Goal: Task Accomplishment & Management: Manage account settings

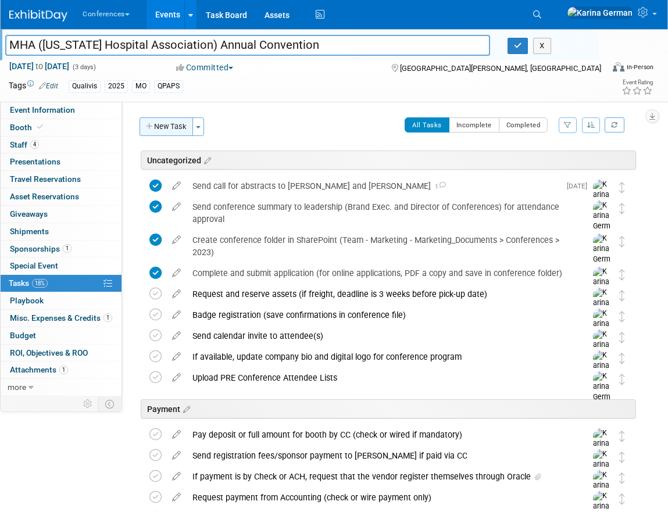
click at [160, 124] on button "New Task" at bounding box center [167, 126] width 54 height 19
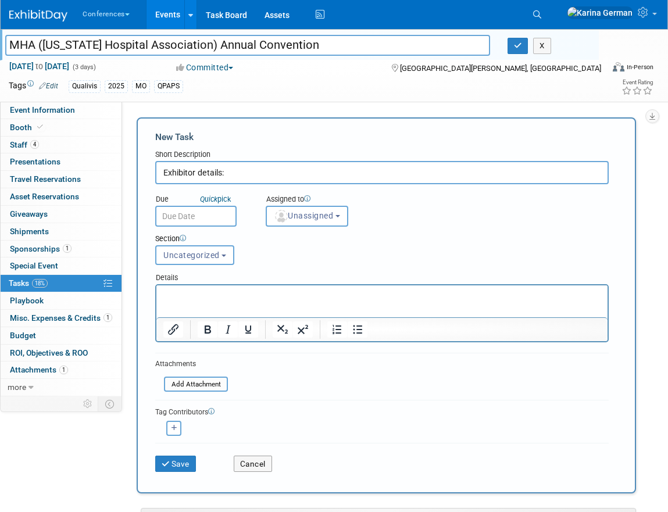
type input "Exhibitor details:"
click at [347, 302] on html at bounding box center [381, 294] width 451 height 16
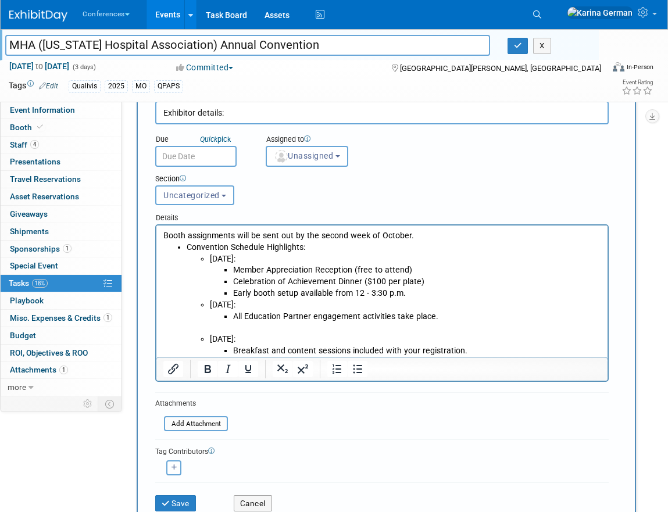
scroll to position [97, 0]
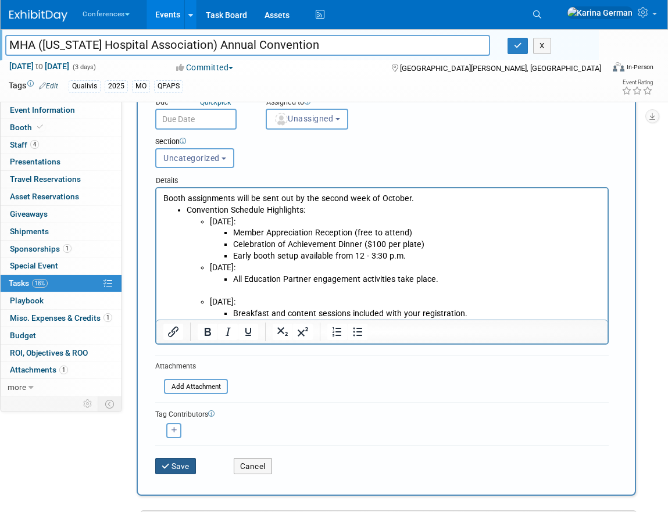
click at [183, 459] on button "Save" at bounding box center [175, 466] width 41 height 16
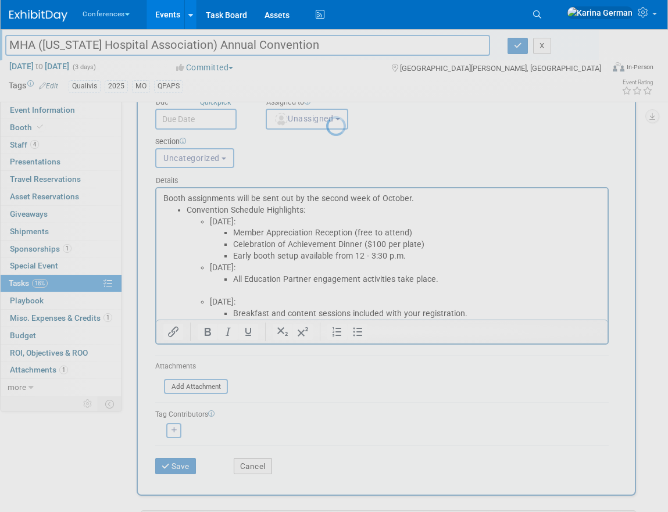
scroll to position [0, 0]
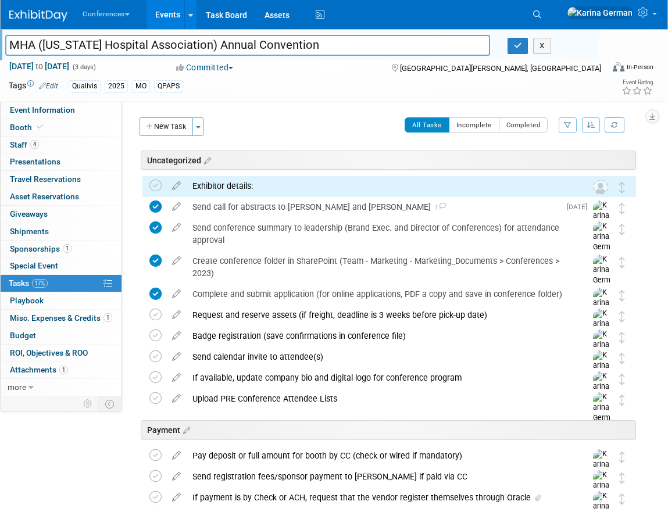
click at [227, 189] on div "Exhibitor details:" at bounding box center [378, 186] width 383 height 20
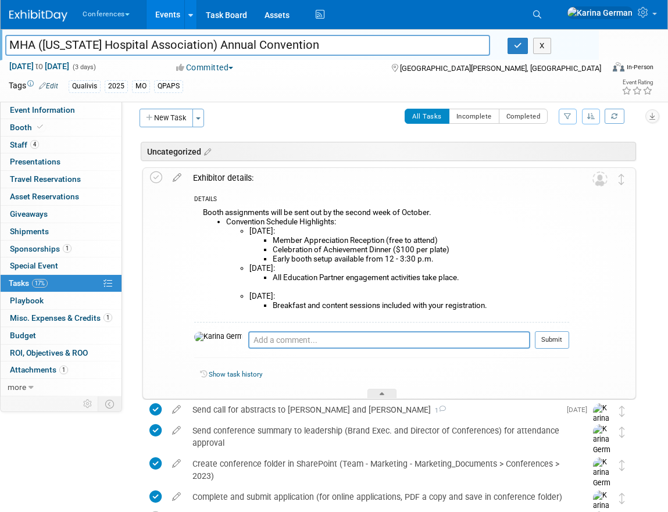
scroll to position [10, 0]
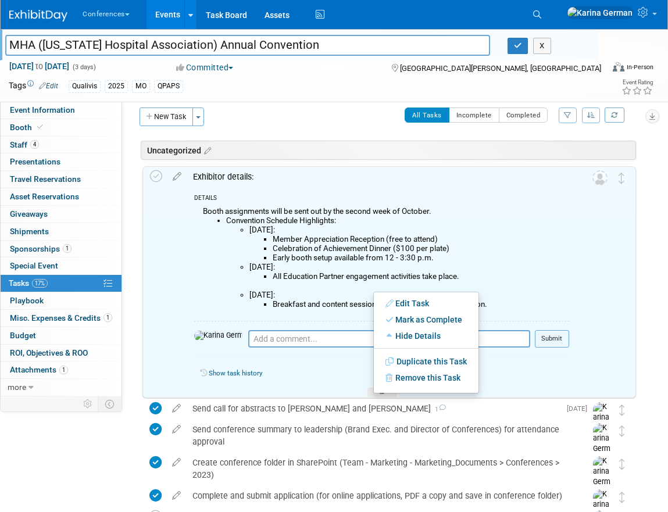
click at [332, 279] on li "All Education Partner engagement activities take place." at bounding box center [421, 281] width 297 height 19
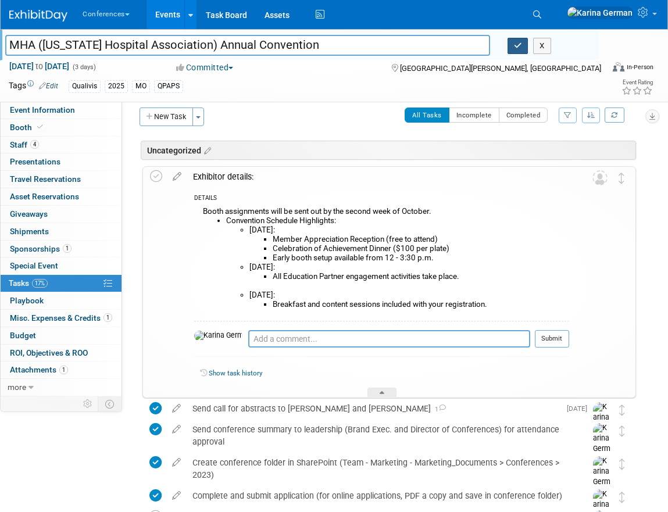
click at [521, 45] on icon "button" at bounding box center [518, 46] width 8 height 8
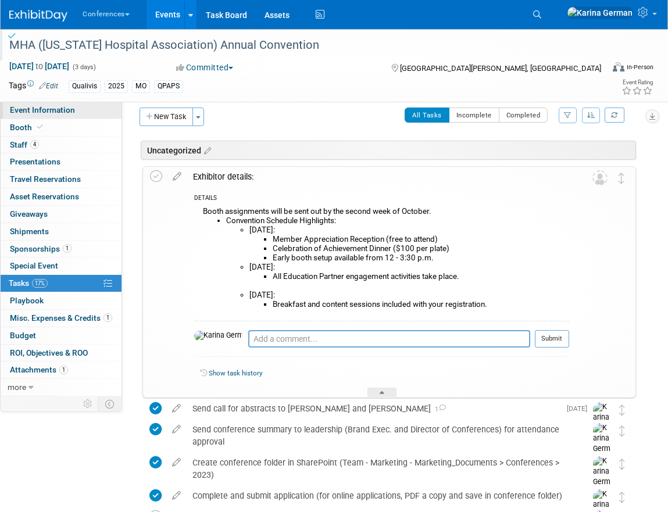
click at [85, 114] on link "Event Information" at bounding box center [61, 110] width 121 height 17
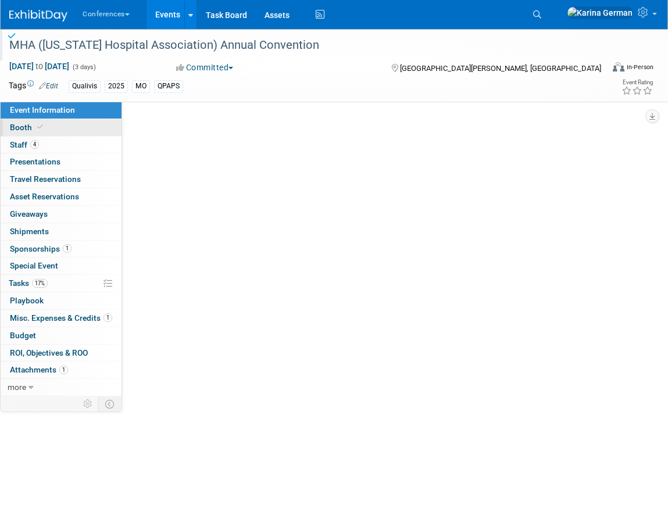
select select "Qualivis"
select select "Karina"
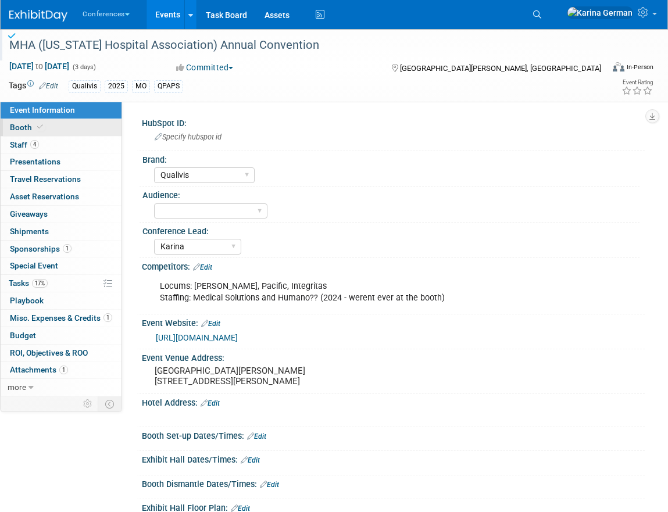
scroll to position [295, 0]
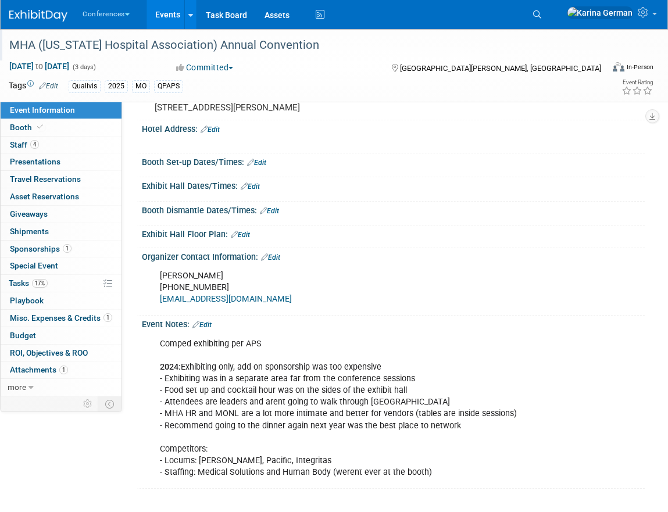
click at [188, 395] on div "Comped exhibiting per APS 2024: Exhibiting only, add on sponsorship was too exp…" at bounding box center [347, 409] width 391 height 152
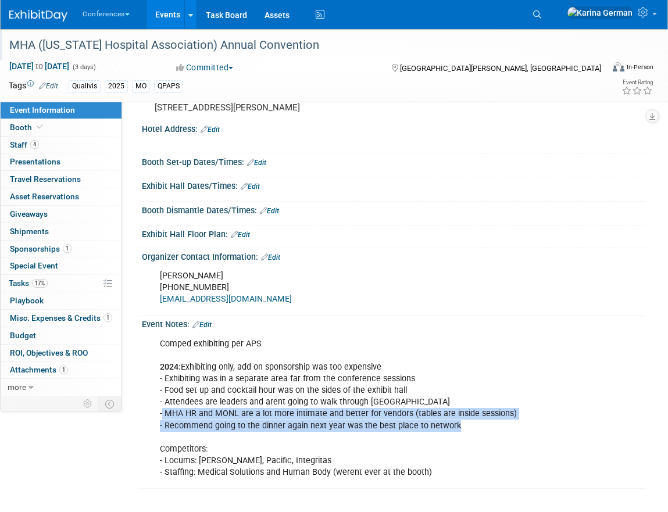
drag, startPoint x: 161, startPoint y: 413, endPoint x: 473, endPoint y: 424, distance: 311.9
click at [473, 424] on div "Comped exhibiting per APS 2024: Exhibiting only, add on sponsorship was too exp…" at bounding box center [347, 409] width 391 height 152
click at [473, 423] on div "Comped exhibiting per APS 2024: Exhibiting only, add on sponsorship was too exp…" at bounding box center [347, 409] width 391 height 152
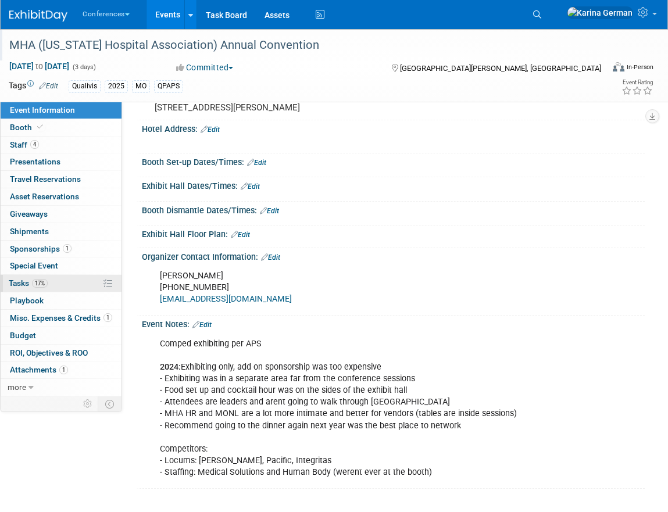
click at [75, 284] on link "17% Tasks 17%" at bounding box center [61, 283] width 121 height 17
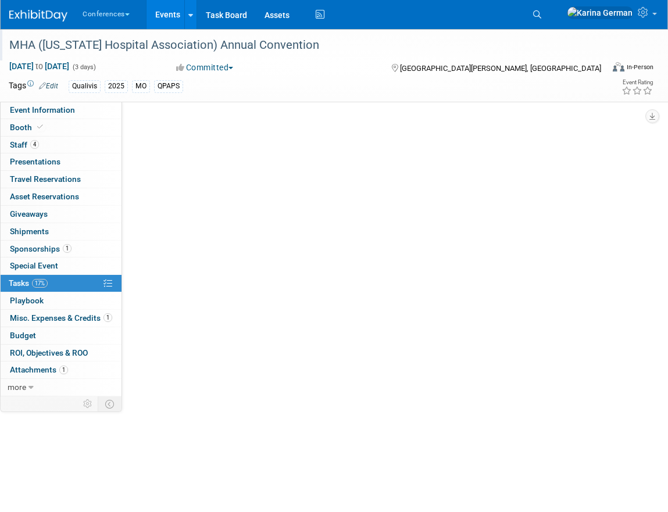
scroll to position [0, 0]
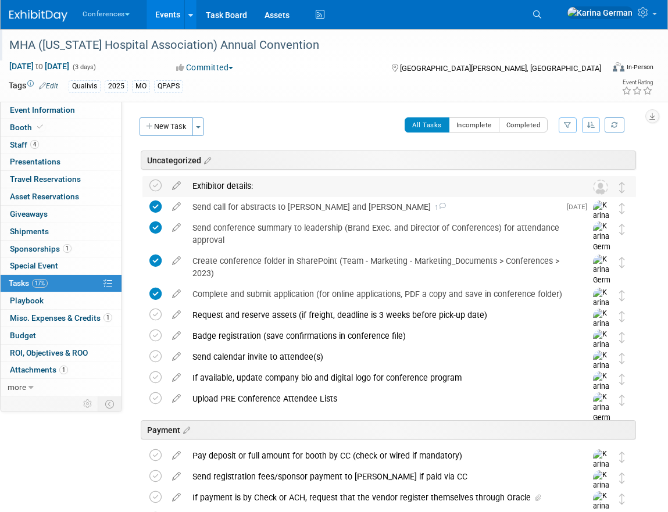
click at [258, 193] on div "Exhibitor details:" at bounding box center [378, 186] width 383 height 20
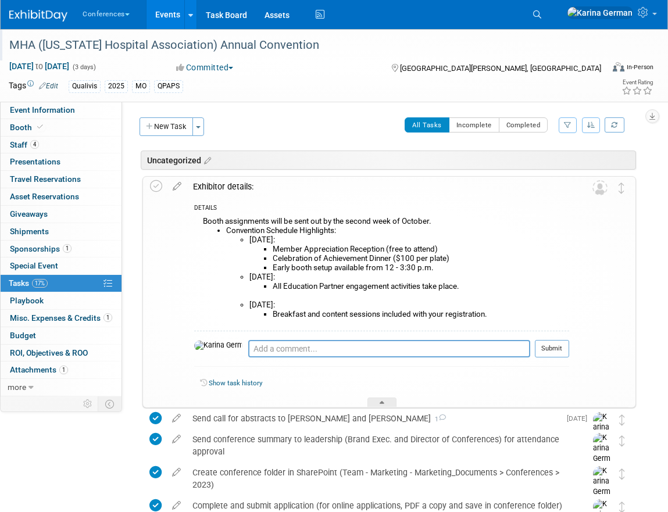
click at [301, 288] on li "All Education Partner engagement activities take place." at bounding box center [421, 291] width 297 height 19
click at [76, 109] on link "Event Information" at bounding box center [61, 110] width 121 height 17
select select "Qualivis"
select select "Karina"
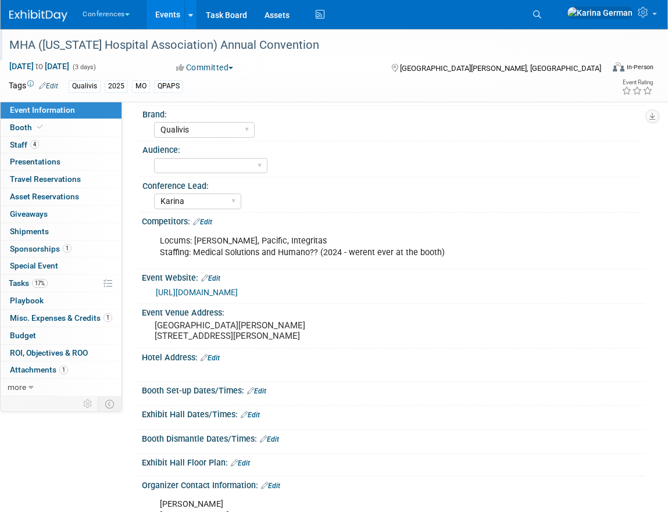
scroll to position [59, 0]
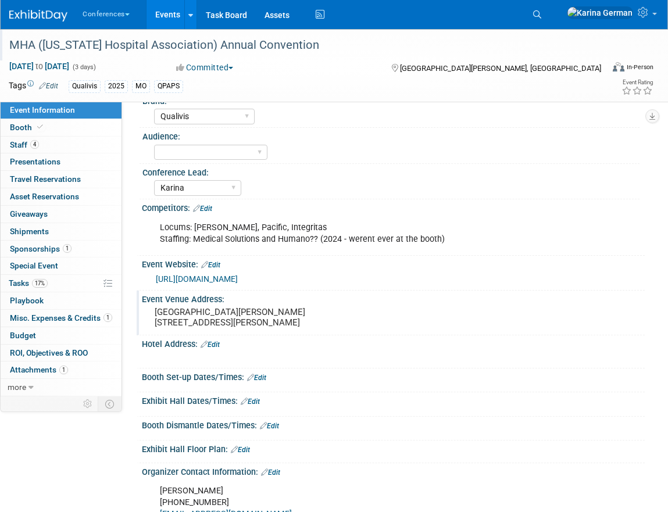
click at [208, 328] on pre "[GEOGRAPHIC_DATA][PERSON_NAME] [STREET_ADDRESS][PERSON_NAME]" at bounding box center [247, 317] width 184 height 21
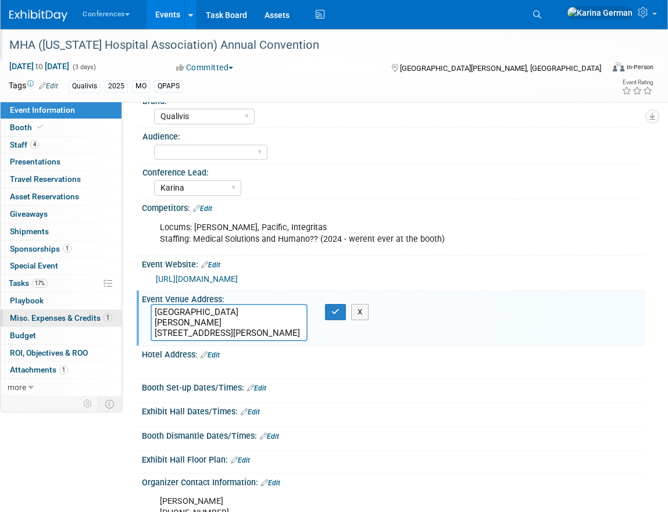
drag, startPoint x: 262, startPoint y: 344, endPoint x: 116, endPoint y: 322, distance: 147.6
click at [116, 322] on div "Event Information Event Info Booth Booth 4 Staff 4 Staff 0 Presentations 0 Pres…" at bounding box center [334, 342] width 668 height 744
click at [341, 320] on button "button" at bounding box center [335, 312] width 21 height 16
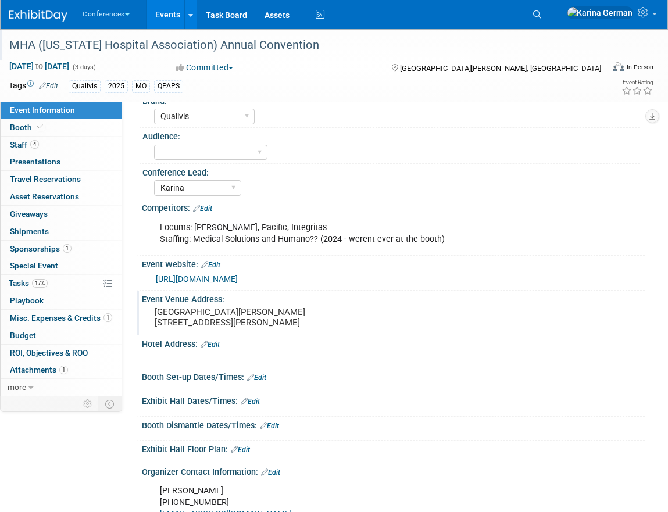
click at [182, 323] on pre "[GEOGRAPHIC_DATA][PERSON_NAME] [STREET_ADDRESS][PERSON_NAME]" at bounding box center [247, 317] width 184 height 21
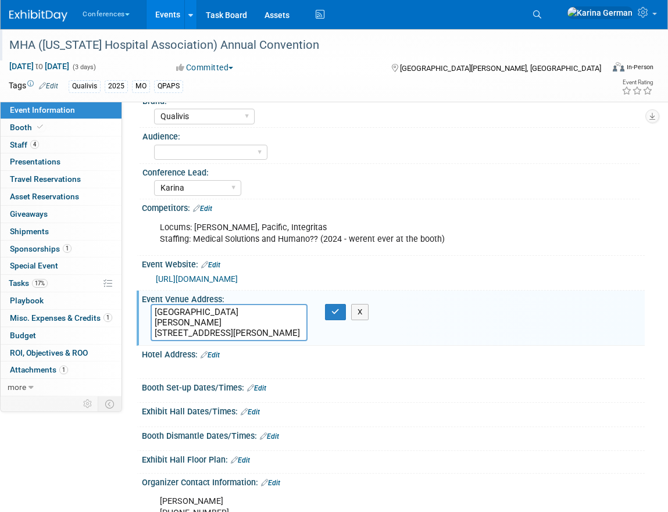
click at [182, 323] on textarea "[GEOGRAPHIC_DATA][PERSON_NAME] [STREET_ADDRESS][PERSON_NAME]" at bounding box center [229, 322] width 157 height 37
click at [215, 359] on link "Edit" at bounding box center [210, 355] width 19 height 8
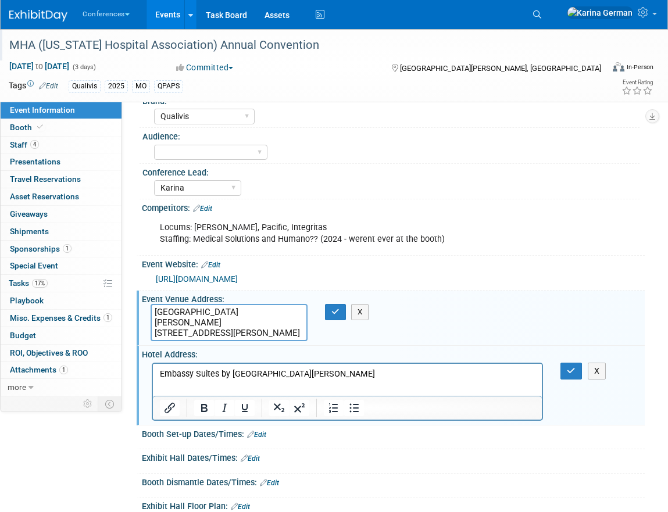
scroll to position [0, 0]
click at [338, 373] on p "Embassy Suites by [GEOGRAPHIC_DATA][PERSON_NAME]" at bounding box center [348, 374] width 376 height 12
paste body "Rich Text Area. Press ALT-0 for help."
click at [269, 384] on p "[GEOGRAPHIC_DATA][PERSON_NAME]" at bounding box center [348, 386] width 376 height 12
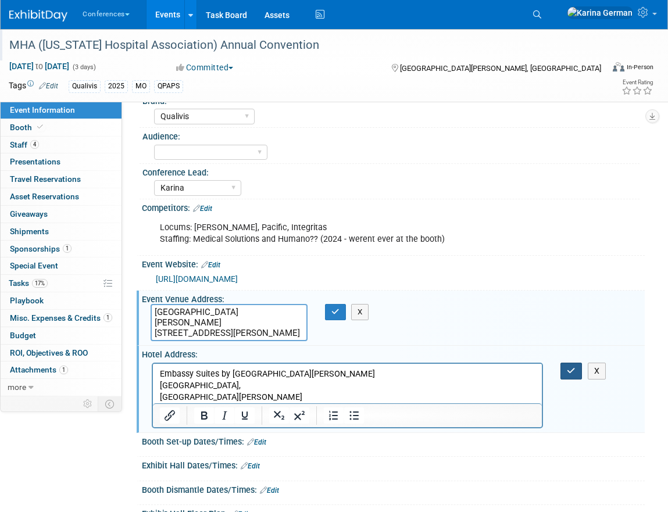
click at [573, 375] on icon "button" at bounding box center [571, 371] width 9 height 8
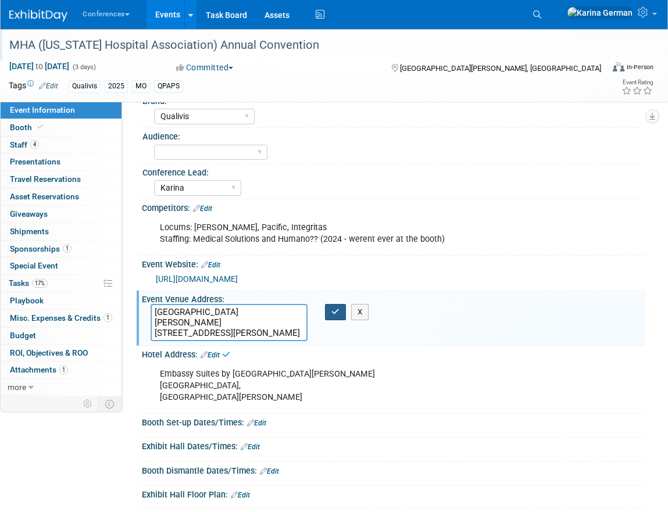
click at [333, 316] on icon "button" at bounding box center [336, 312] width 8 height 8
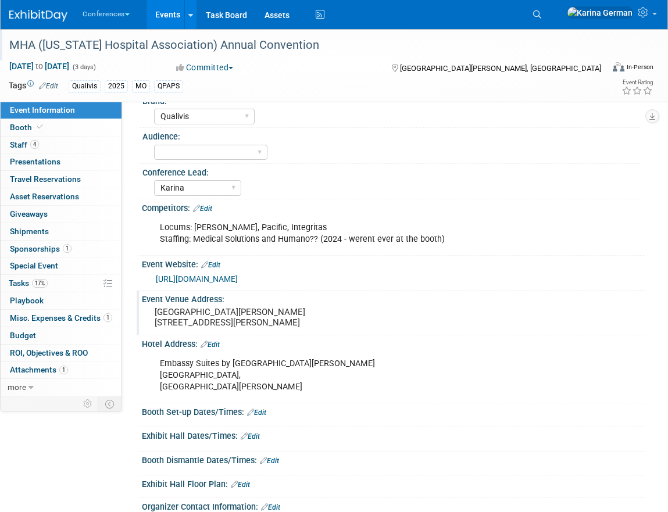
click at [178, 399] on div "Embassy Suites by [GEOGRAPHIC_DATA][PERSON_NAME][PERSON_NAME]" at bounding box center [347, 375] width 391 height 47
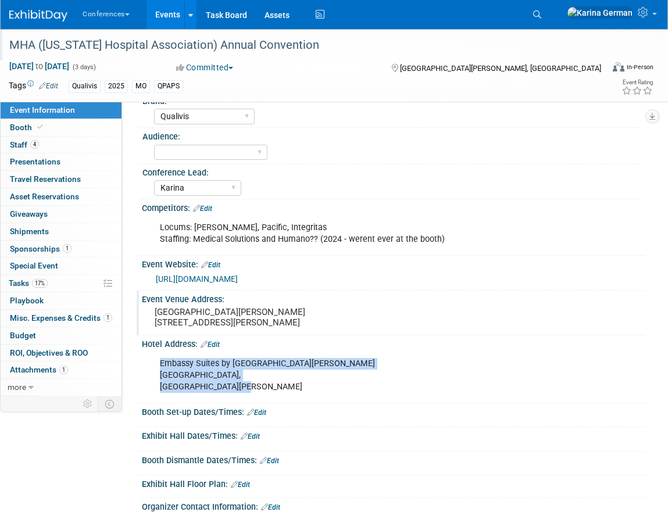
drag, startPoint x: 161, startPoint y: 384, endPoint x: 256, endPoint y: 407, distance: 98.0
click at [256, 399] on div "Embassy Suites by [GEOGRAPHIC_DATA][PERSON_NAME][PERSON_NAME]" at bounding box center [347, 375] width 391 height 47
copy div "Embassy Suites by [GEOGRAPHIC_DATA][PERSON_NAME][PERSON_NAME]"
click at [51, 288] on link "17% Tasks 17%" at bounding box center [61, 283] width 121 height 17
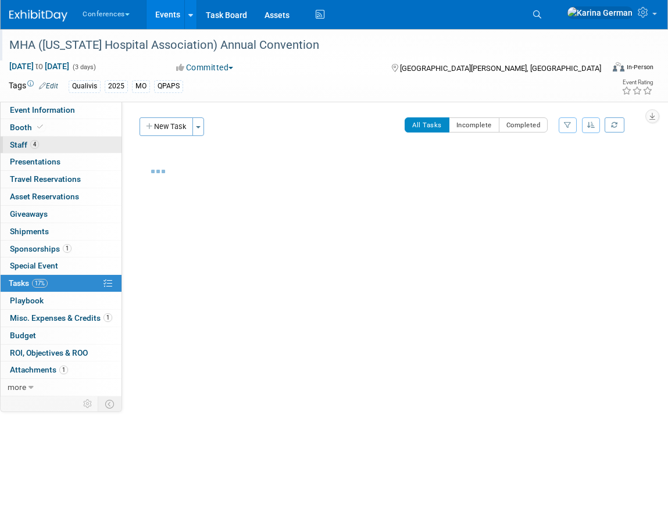
click at [60, 144] on link "4 Staff 4" at bounding box center [61, 145] width 121 height 17
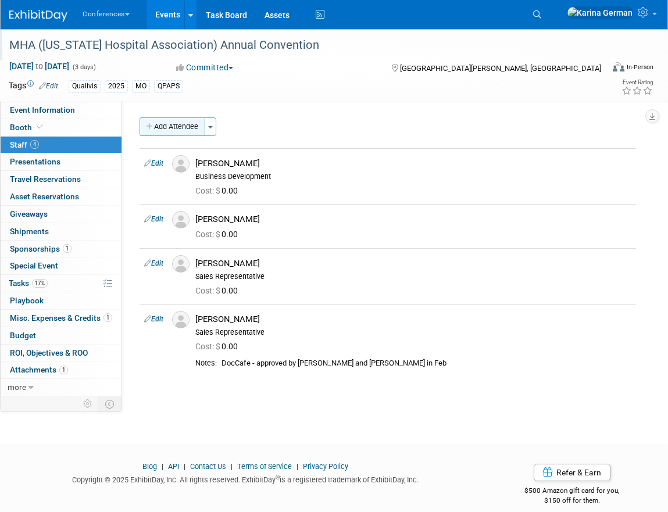
click at [180, 126] on button "Add Attendee" at bounding box center [173, 126] width 66 height 19
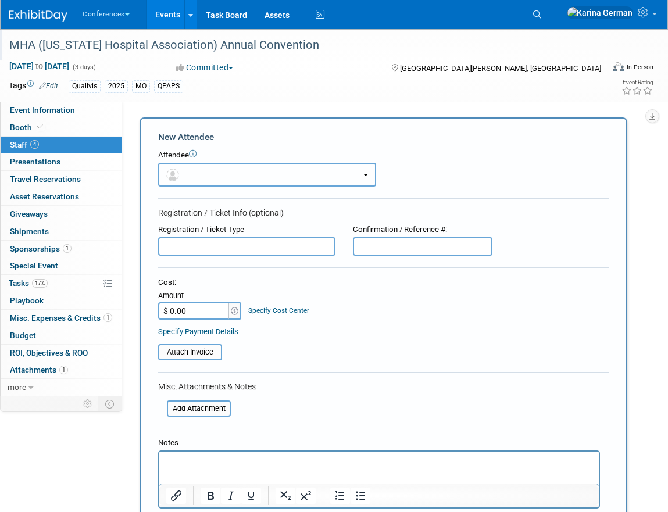
click at [229, 180] on button "button" at bounding box center [267, 175] width 218 height 24
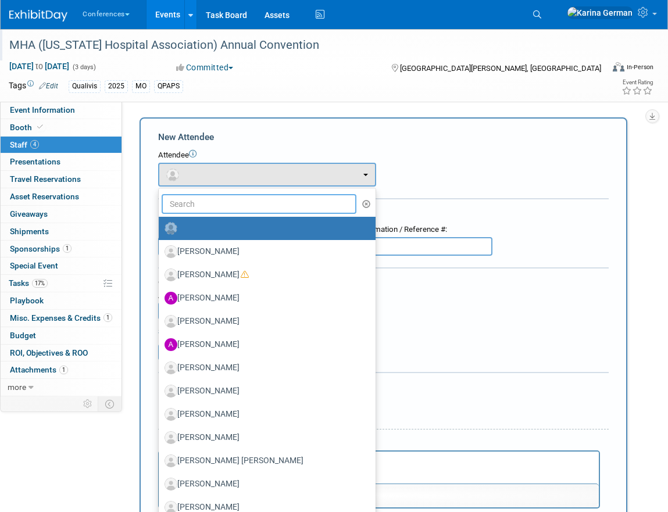
click at [199, 212] on input "text" at bounding box center [259, 204] width 195 height 20
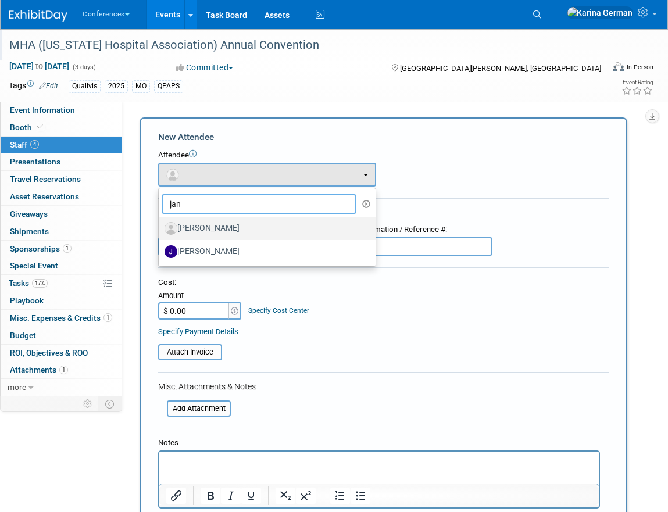
type input "jan"
click at [213, 229] on label "[PERSON_NAME]" at bounding box center [264, 228] width 199 height 19
click at [161, 229] on input "[PERSON_NAME]" at bounding box center [157, 227] width 8 height 8
select select "dfa7fdad-f891-47a0-8a7f-74501d67a7d1"
select select "1"
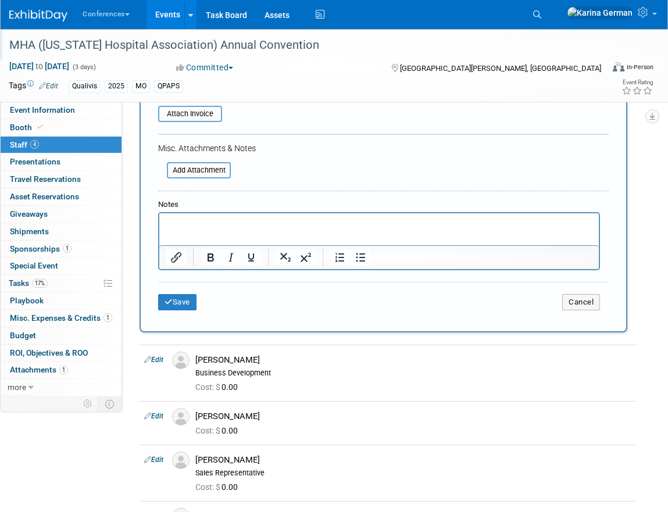
scroll to position [300, 0]
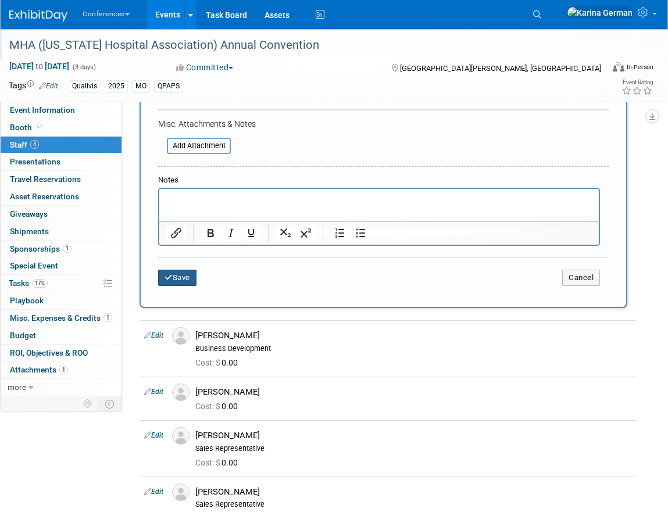
click at [190, 280] on button "Save" at bounding box center [177, 278] width 38 height 16
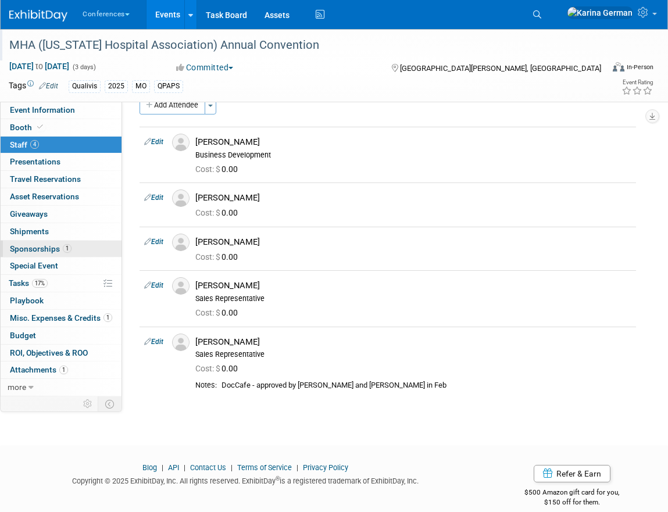
scroll to position [48, 0]
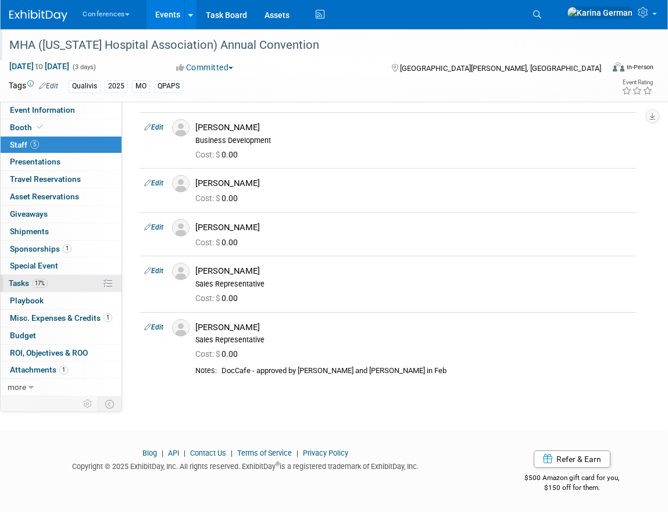
click at [48, 280] on span "Tasks 17%" at bounding box center [28, 283] width 39 height 9
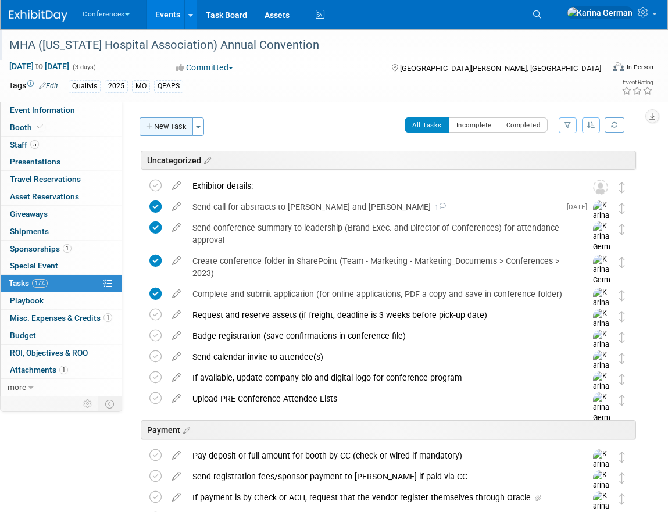
click at [160, 122] on button "New Task" at bounding box center [167, 126] width 54 height 19
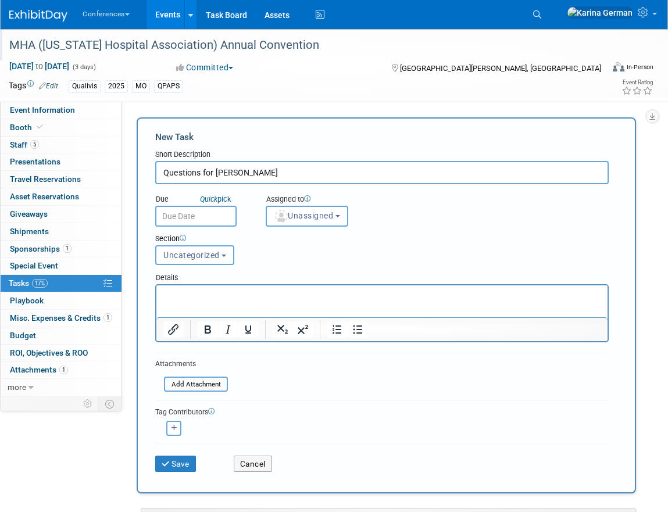
type input "Questions for [PERSON_NAME]"
click at [278, 290] on p "Rich Text Area. Press ALT-0 for help." at bounding box center [382, 296] width 438 height 12
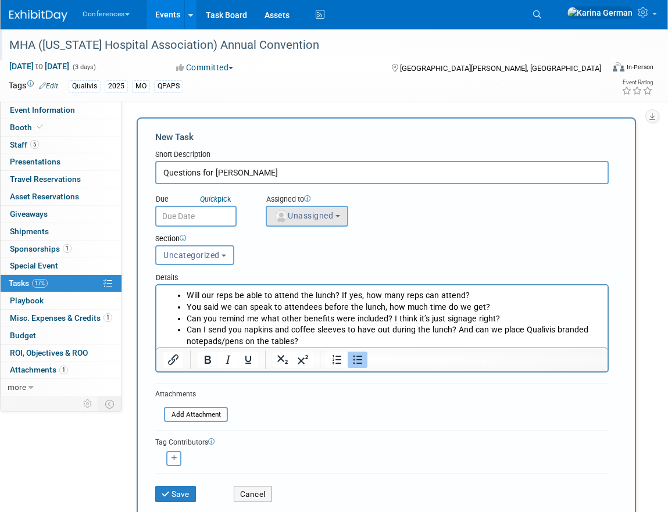
click at [316, 213] on span "Unassigned" at bounding box center [303, 215] width 59 height 9
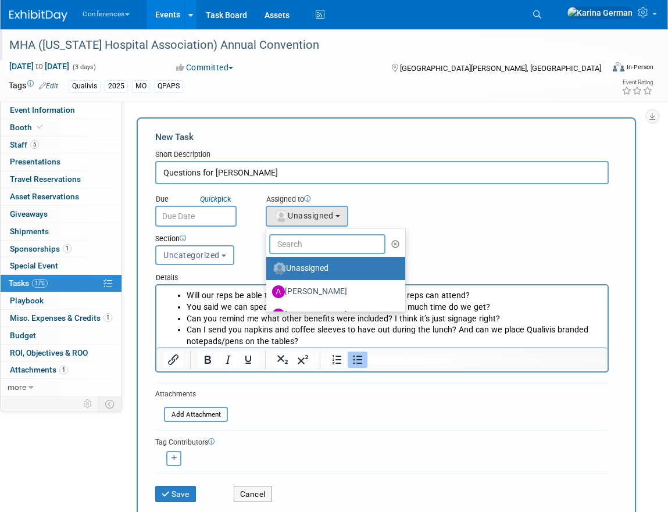
click at [308, 249] on input "text" at bounding box center [327, 244] width 116 height 20
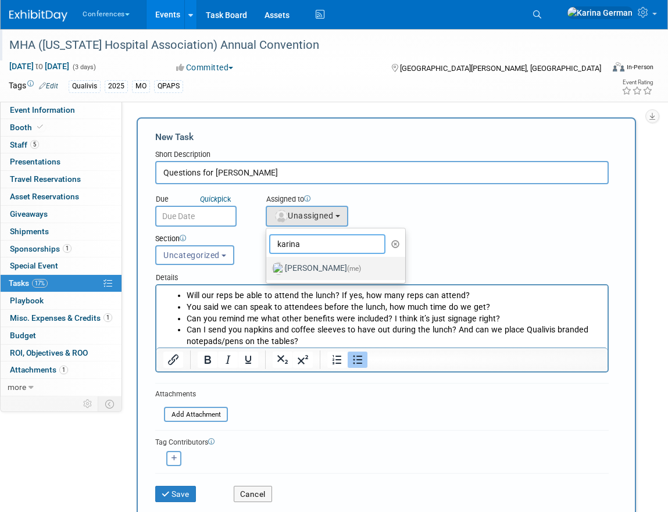
type input "karina"
click at [311, 269] on label "[PERSON_NAME] (me)" at bounding box center [333, 268] width 122 height 19
click at [268, 269] on input "[PERSON_NAME] (me)" at bounding box center [265, 267] width 8 height 8
select select "eb9a80ed-01df-455e-b7c9-ebccef2a47a7"
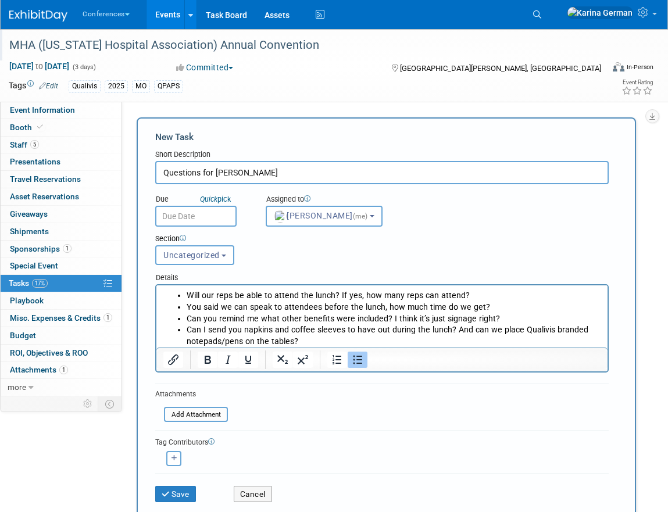
click at [206, 211] on input "text" at bounding box center [195, 216] width 81 height 21
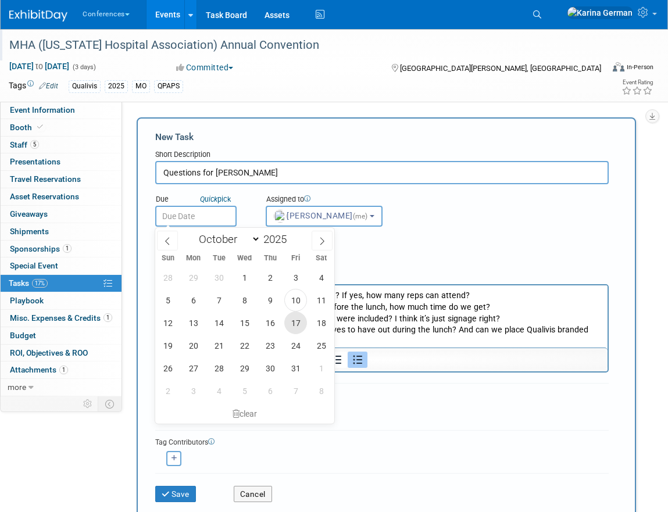
click at [294, 329] on span "17" at bounding box center [295, 323] width 23 height 23
type input "[DATE]"
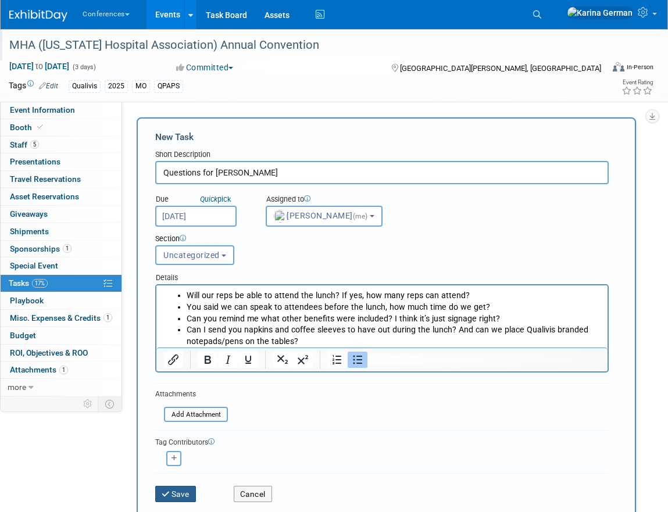
click at [170, 498] on button "Save" at bounding box center [175, 494] width 41 height 16
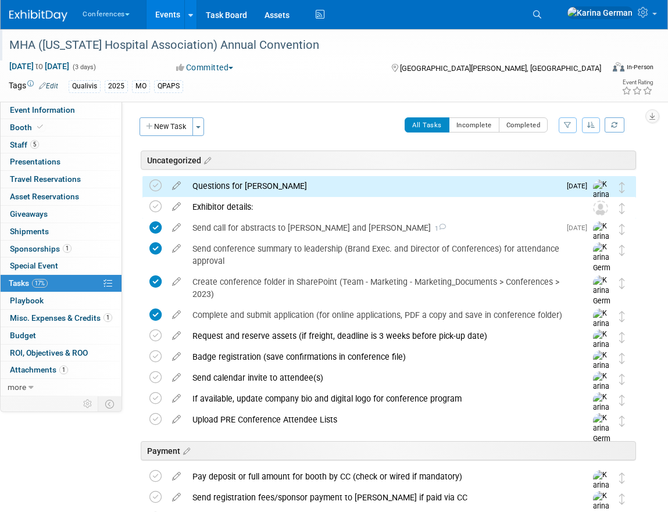
click at [243, 184] on div "Questions for [PERSON_NAME]" at bounding box center [373, 186] width 373 height 20
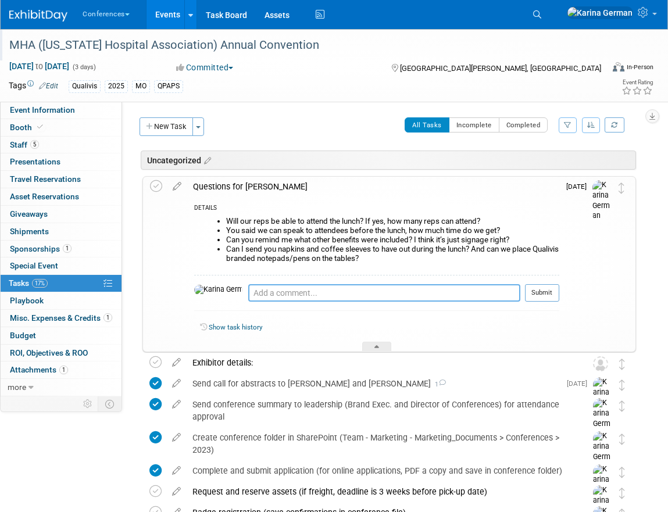
click at [248, 297] on textarea at bounding box center [384, 292] width 272 height 17
type textarea "emailed"
click at [536, 279] on div "emailed Pro tip: Press Ctrl-Enter to submit comment. Submit" at bounding box center [376, 296] width 365 height 42
click at [536, 282] on div "emailed Pro tip: Press Ctrl-Enter to submit comment. Submit" at bounding box center [376, 296] width 365 height 42
click at [536, 293] on button "Submit" at bounding box center [542, 292] width 34 height 17
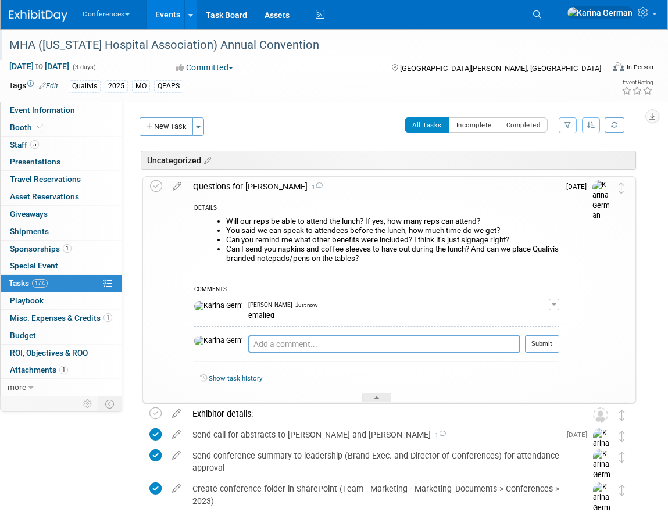
click at [242, 186] on div "Questions for [PERSON_NAME] 1" at bounding box center [373, 187] width 372 height 20
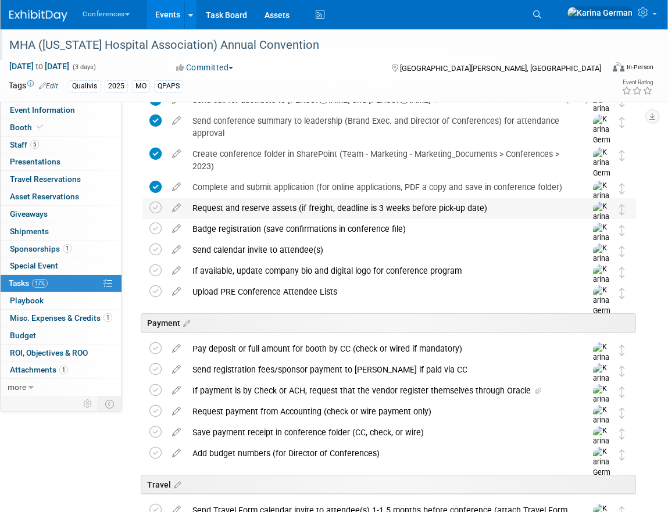
scroll to position [130, 0]
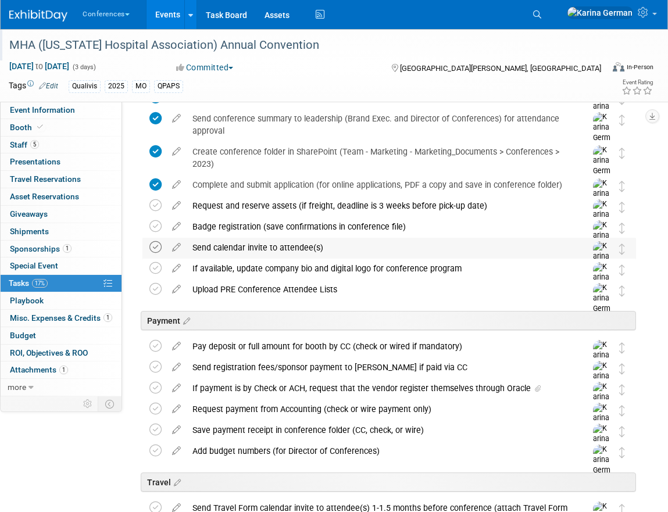
click at [154, 247] on icon at bounding box center [155, 247] width 12 height 12
click at [173, 296] on td at bounding box center [176, 302] width 20 height 45
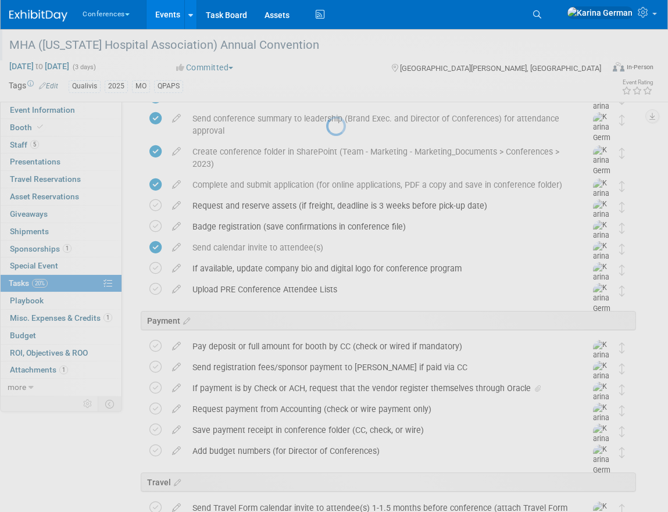
select select "9"
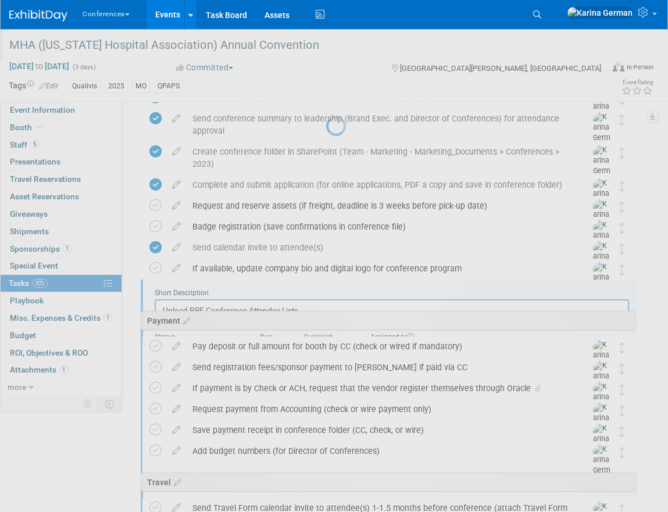
click at [326, 287] on div at bounding box center [334, 256] width 16 height 512
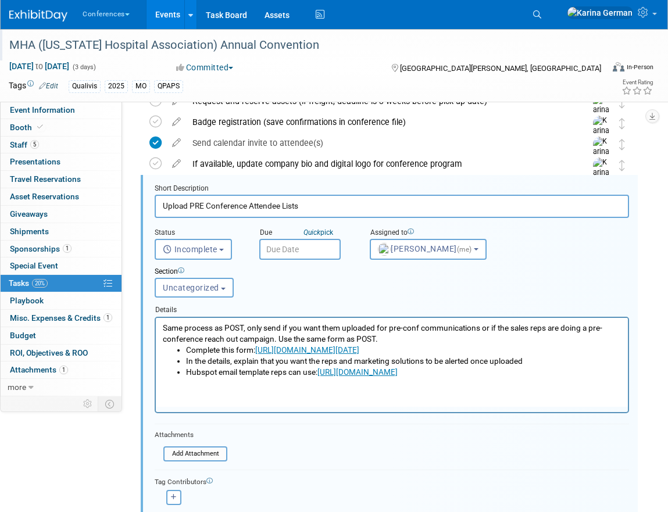
scroll to position [240, 0]
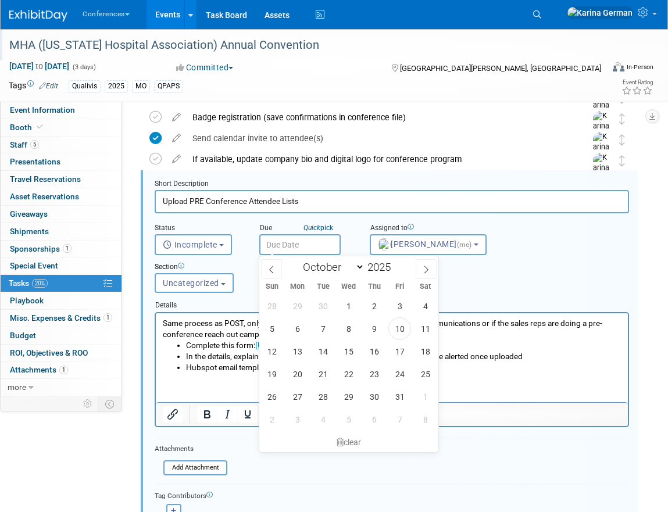
click at [295, 247] on input "text" at bounding box center [299, 244] width 81 height 21
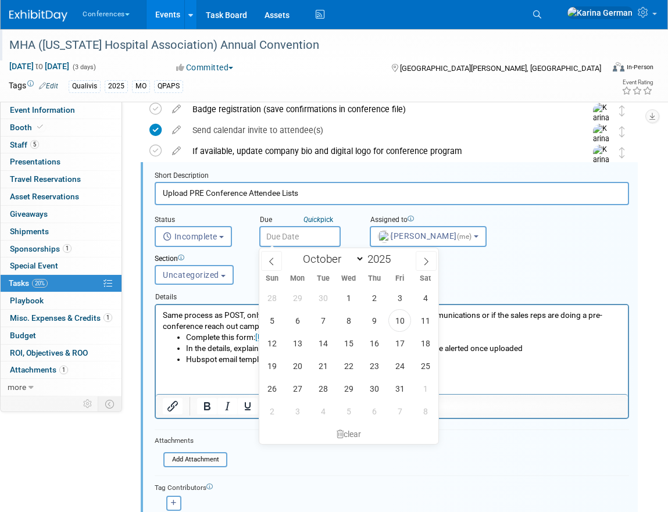
scroll to position [248, 0]
click at [354, 345] on span "15" at bounding box center [348, 343] width 23 height 23
type input "[DATE]"
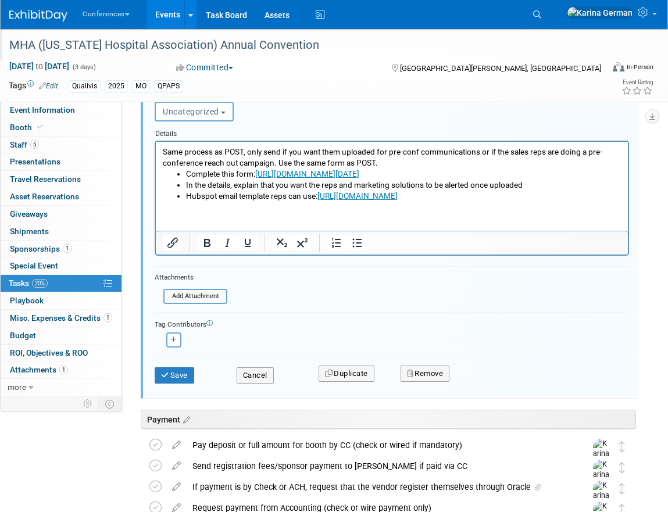
scroll to position [411, 0]
click at [181, 383] on button "Save" at bounding box center [175, 376] width 40 height 16
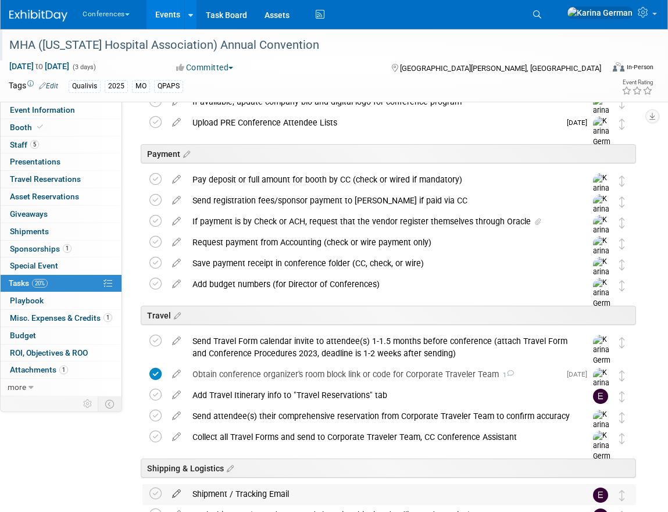
scroll to position [263, 0]
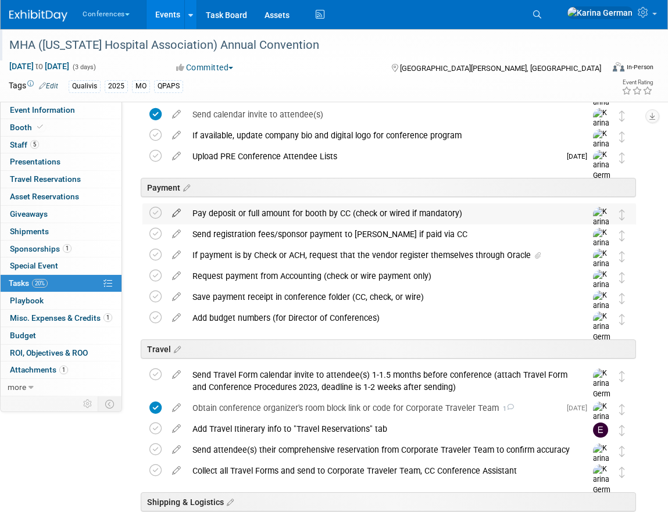
click at [174, 214] on icon at bounding box center [176, 211] width 20 height 15
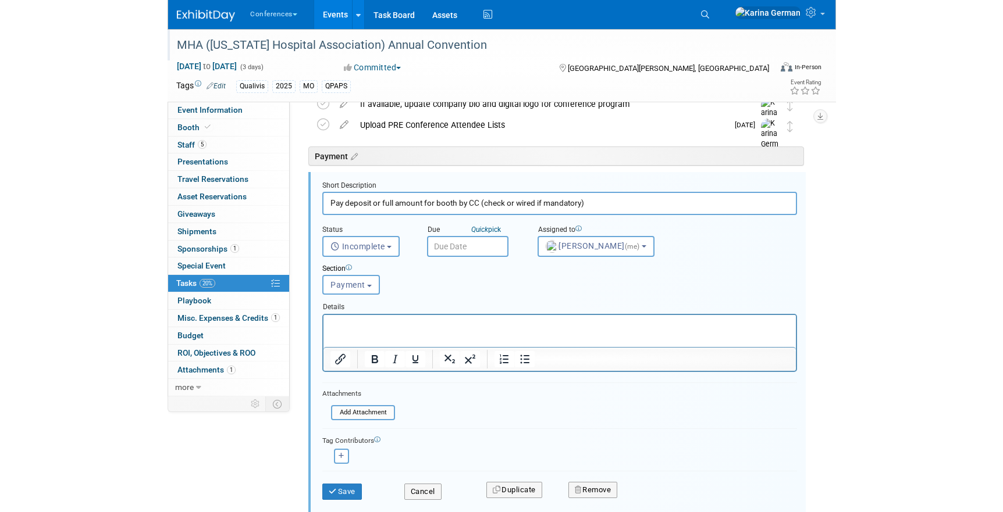
scroll to position [297, 0]
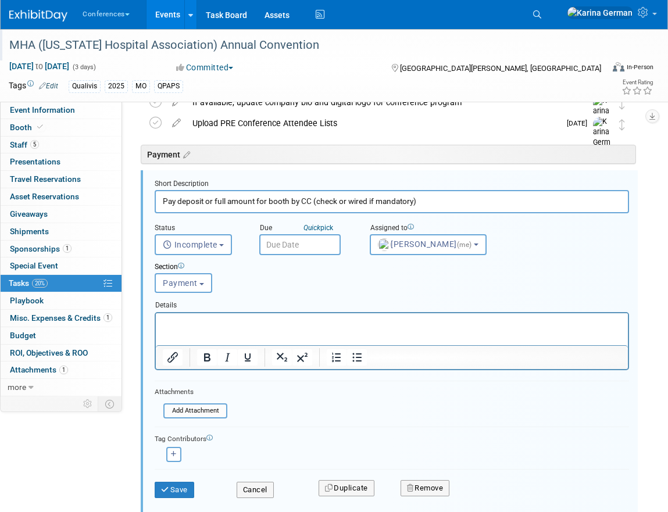
click at [302, 251] on input "text" at bounding box center [299, 244] width 81 height 21
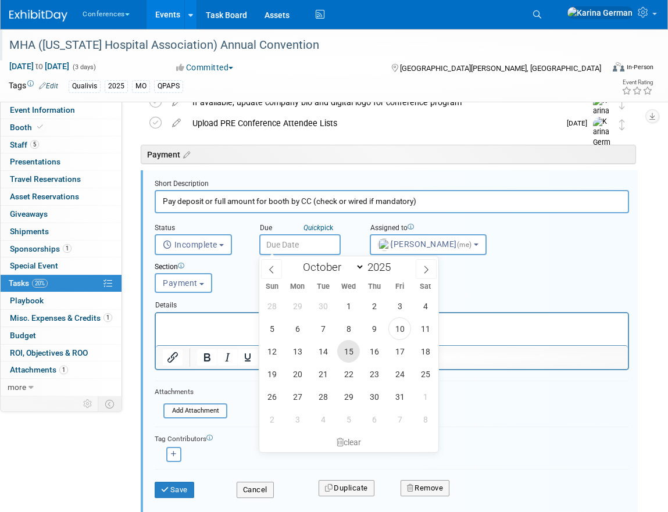
click at [357, 350] on span "15" at bounding box center [348, 351] width 23 height 23
type input "[DATE]"
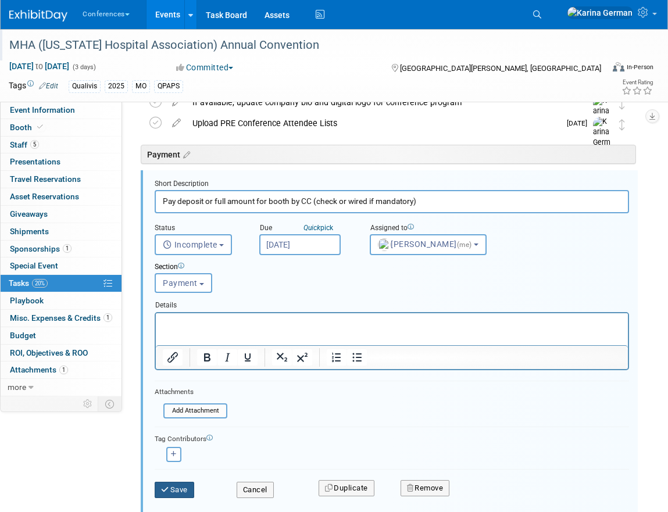
click at [177, 497] on button "Save" at bounding box center [175, 490] width 40 height 16
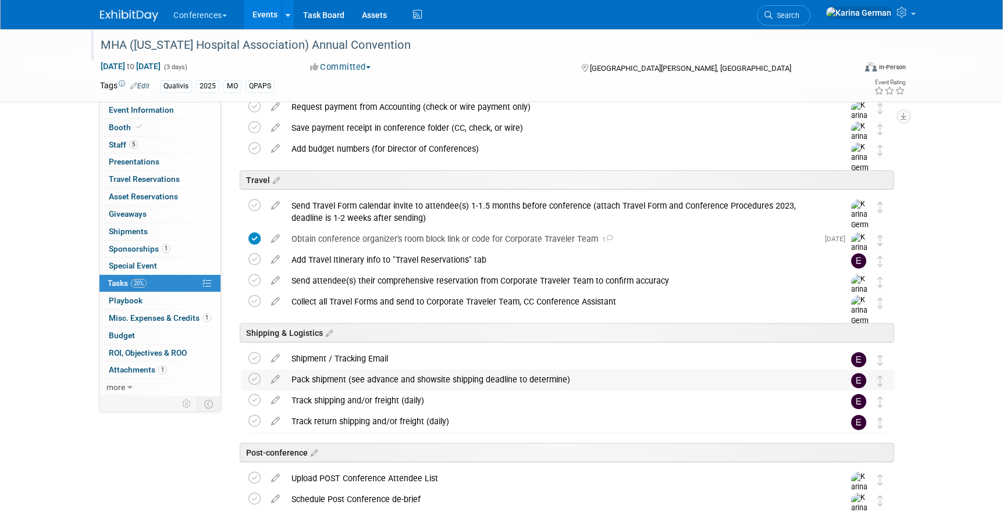
scroll to position [398, 0]
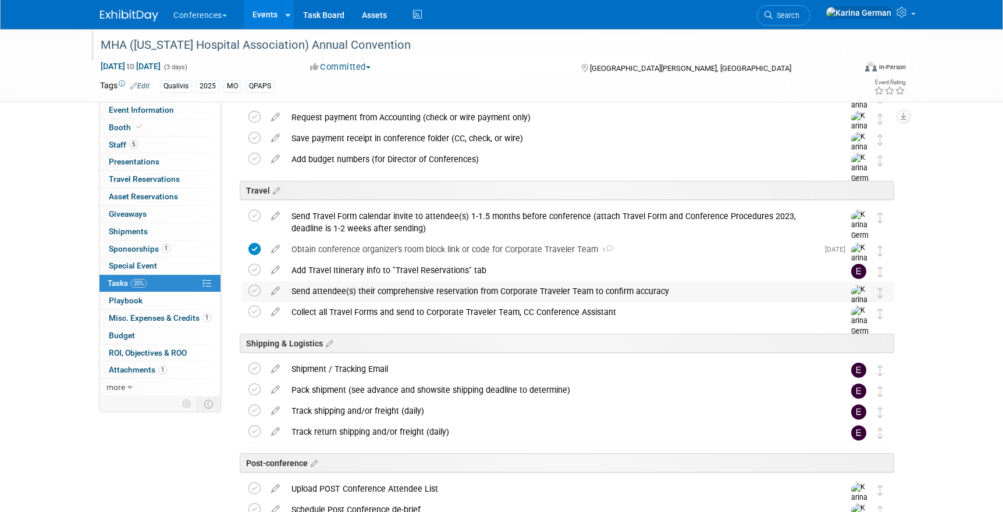
click at [341, 297] on div "Send attendee(s) their comprehensive reservation from Corporate Traveler Team t…" at bounding box center [557, 291] width 542 height 20
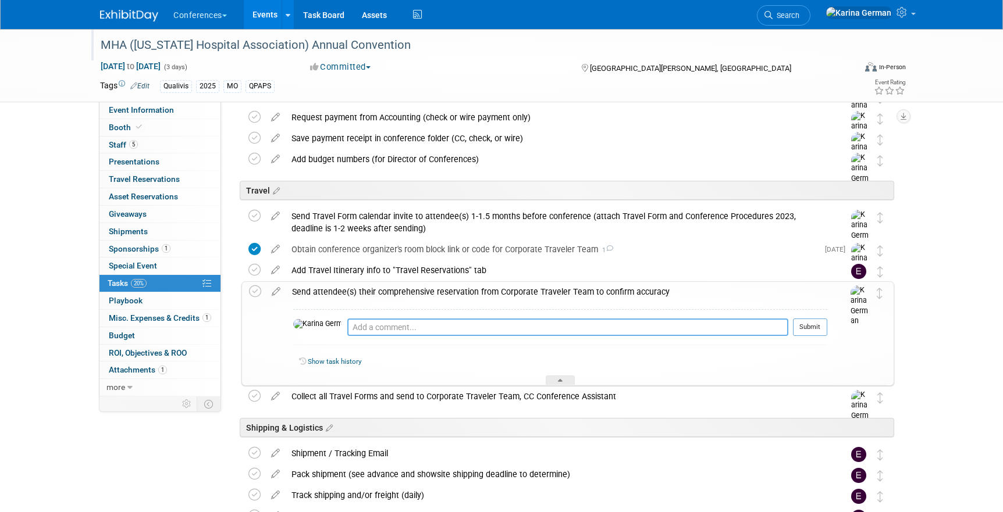
click at [384, 332] on textarea at bounding box center [567, 327] width 441 height 17
click at [388, 328] on textarea "[PERSON_NAME] - no travel needed" at bounding box center [567, 327] width 441 height 17
type textarea "[PERSON_NAME] - no travel / hotel needed"
click at [668, 327] on button "Submit" at bounding box center [810, 327] width 34 height 17
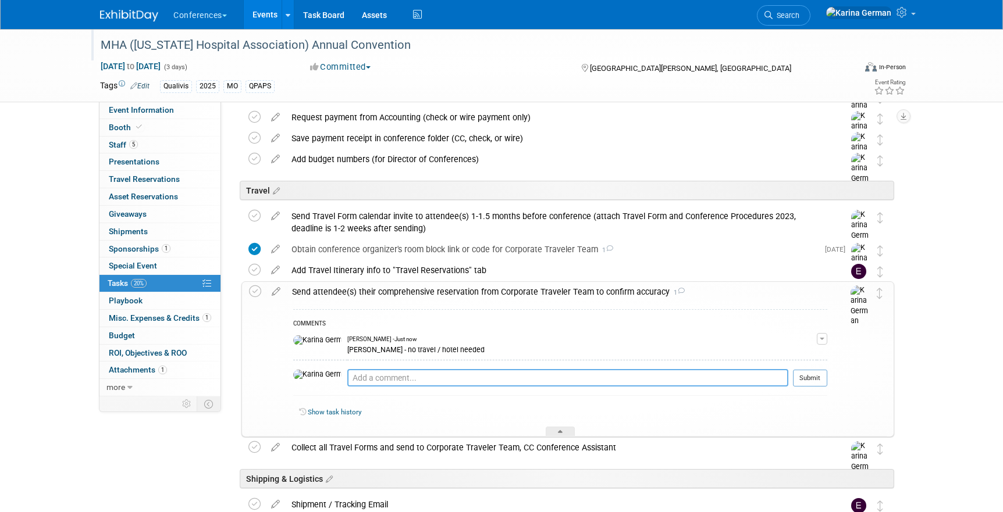
click at [358, 379] on textarea at bounding box center [567, 377] width 441 height 17
paste textarea "11/4-11/7."
type textarea "Jen - only needs hotel 11/4-11/7"
click at [668, 380] on button "Submit" at bounding box center [810, 378] width 34 height 17
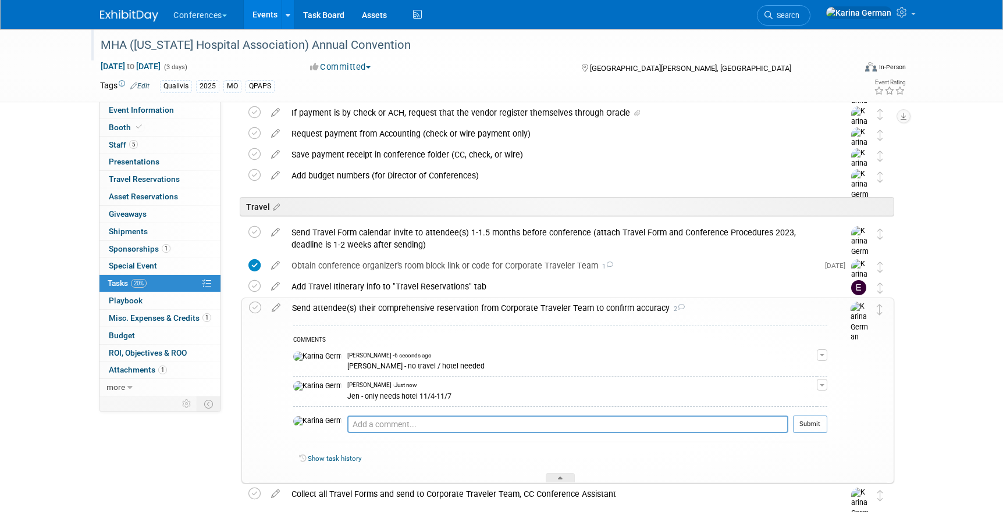
scroll to position [388, 0]
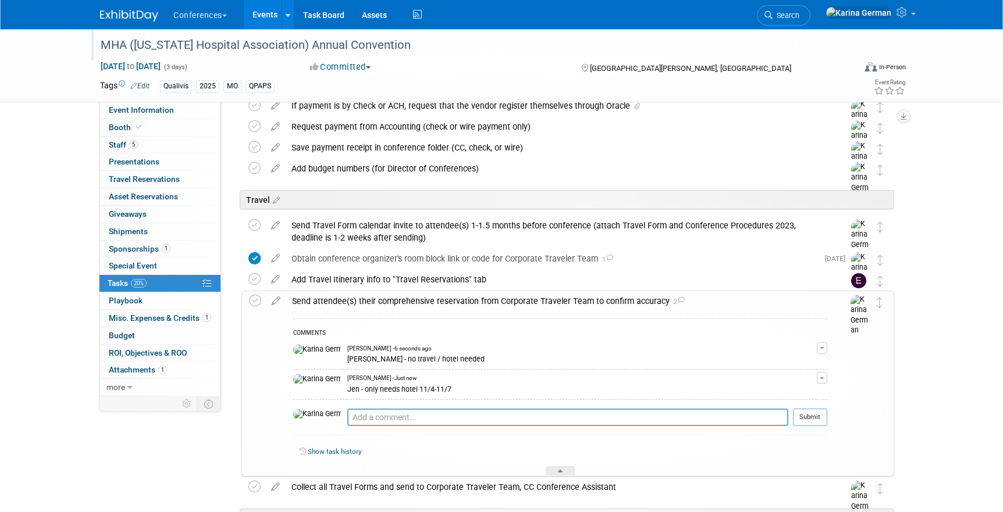
click at [406, 301] on div "Send attendee(s) their comprehensive reservation from Corporate Traveler Team t…" at bounding box center [556, 301] width 541 height 20
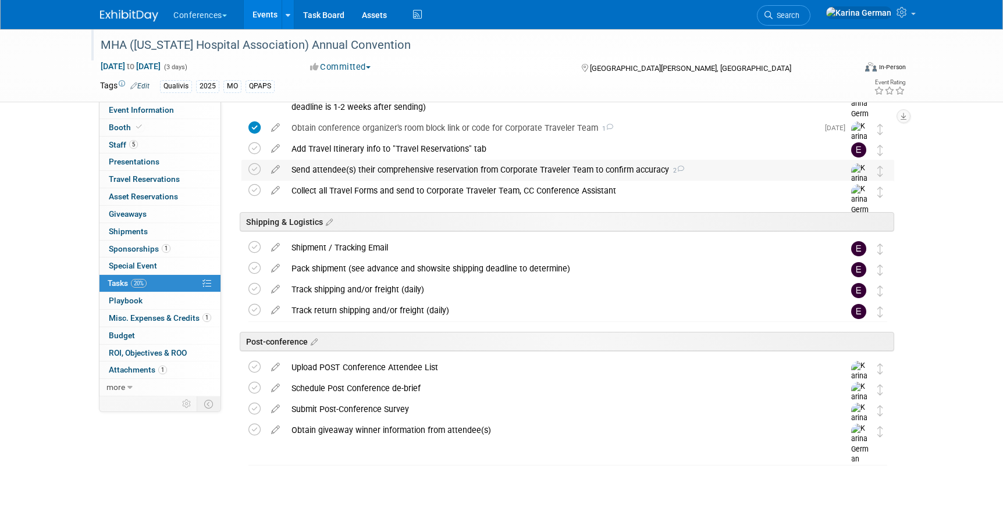
scroll to position [518, 0]
click at [275, 270] on icon at bounding box center [275, 267] width 20 height 15
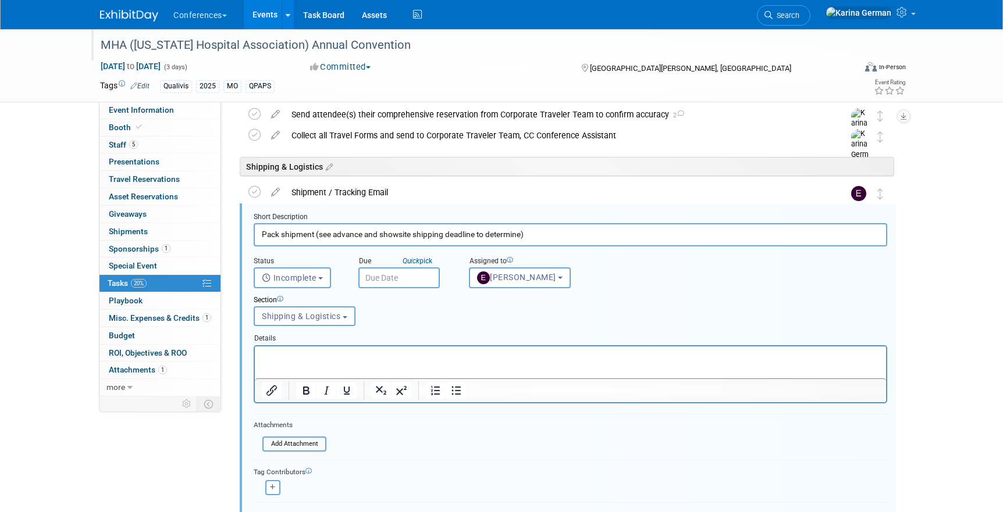
scroll to position [608, 0]
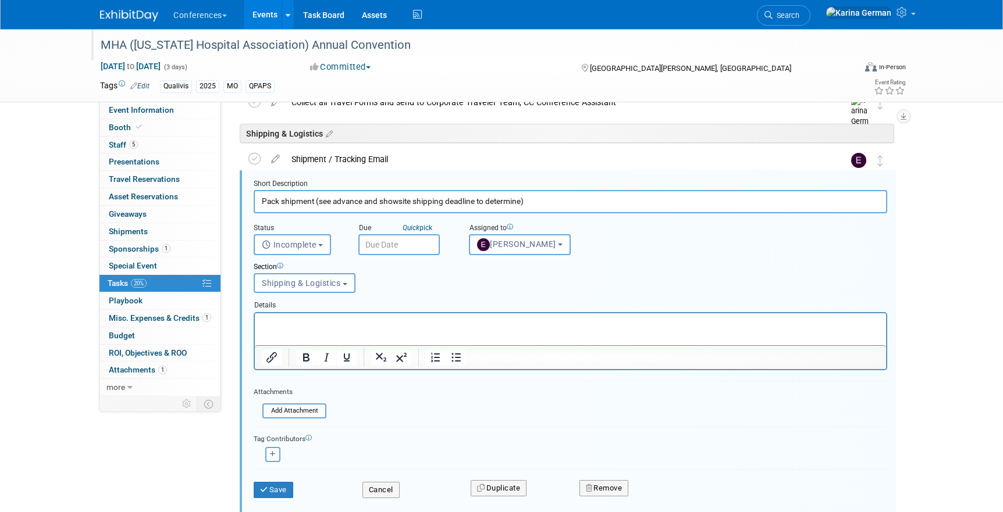
click at [343, 48] on div "MHA ([US_STATE] Hospital Association) Annual Convention" at bounding box center [467, 45] width 740 height 21
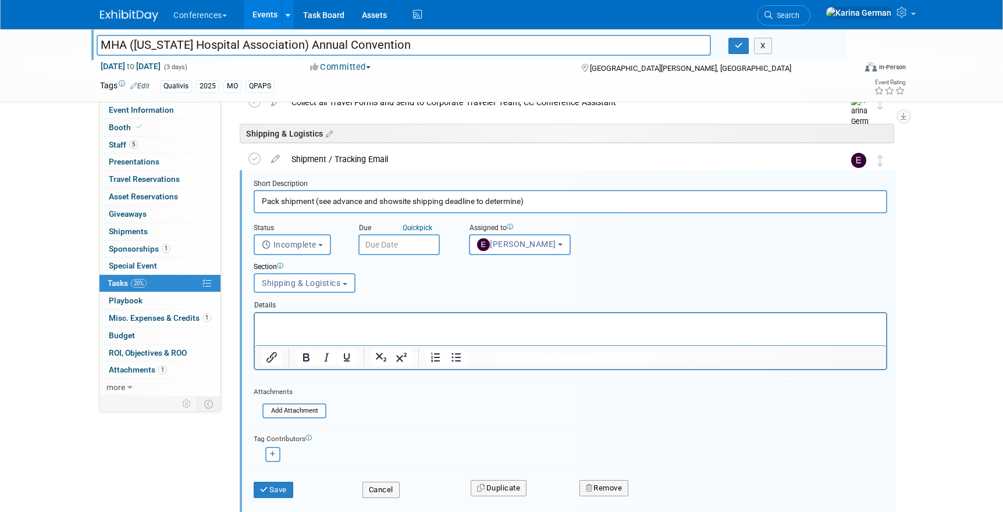
click at [343, 48] on input "MHA ([US_STATE] Hospital Association) Annual Convention" at bounding box center [404, 45] width 614 height 20
click at [379, 239] on input "text" at bounding box center [398, 244] width 81 height 21
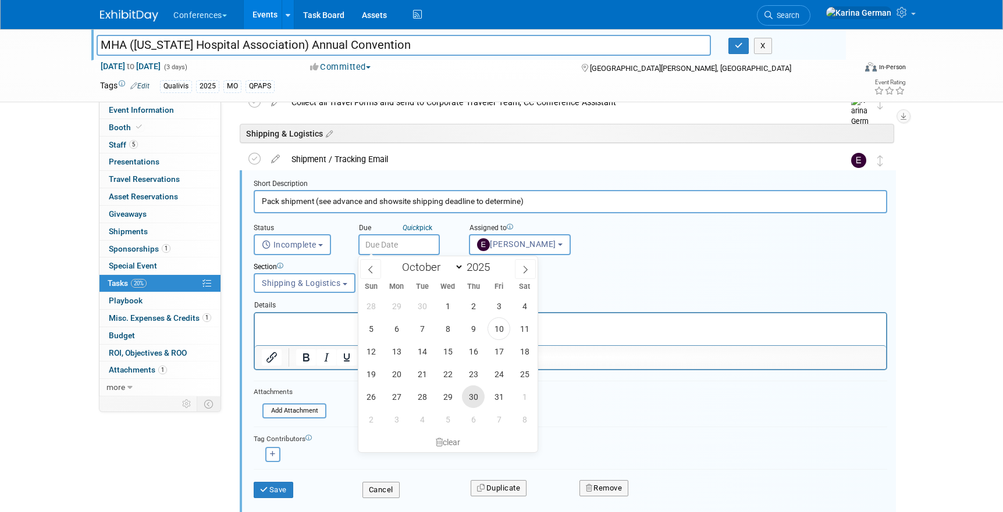
click at [474, 395] on span "30" at bounding box center [473, 397] width 23 height 23
type input "[DATE]"
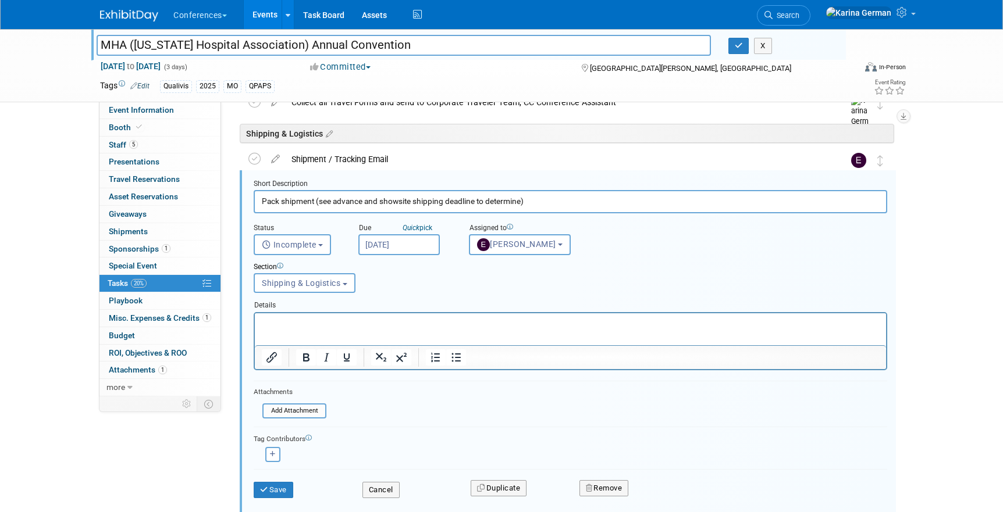
click at [390, 320] on p "Rich Text Area. Press ALT-0 for help." at bounding box center [571, 323] width 618 height 11
click at [289, 489] on button "Save" at bounding box center [274, 490] width 40 height 16
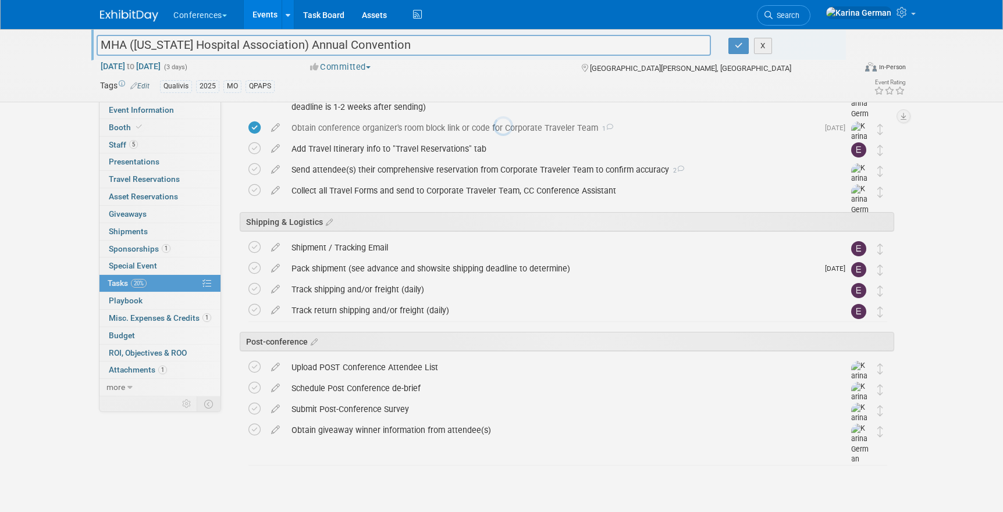
scroll to position [519, 0]
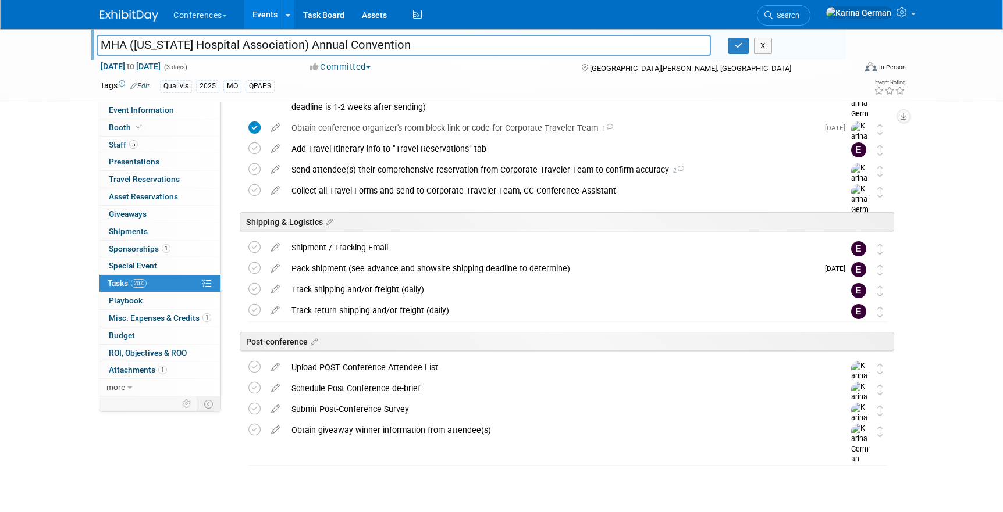
click at [373, 268] on div "Pack shipment (see advance and showsite shipping deadline to determine)" at bounding box center [552, 269] width 532 height 20
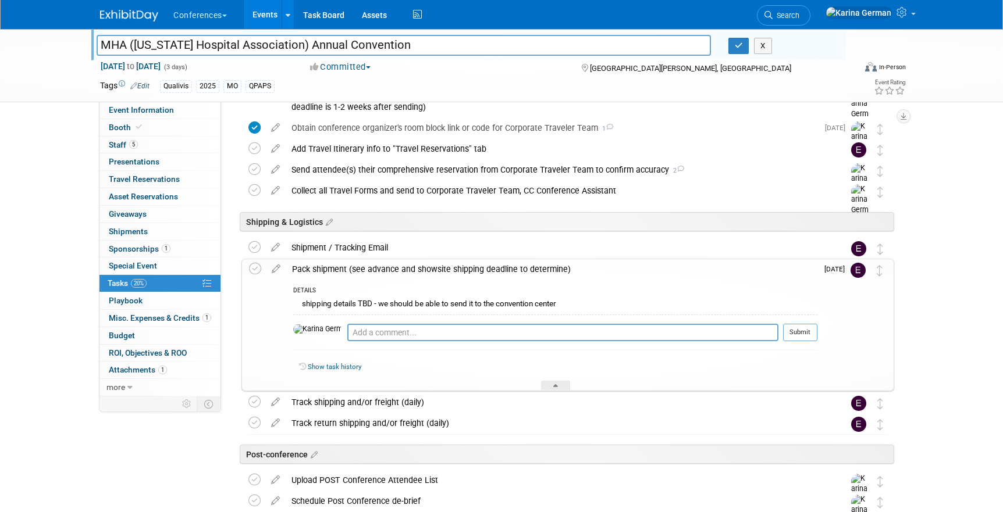
click at [373, 268] on div "Pack shipment (see advance and showsite shipping deadline to determine)" at bounding box center [551, 269] width 531 height 20
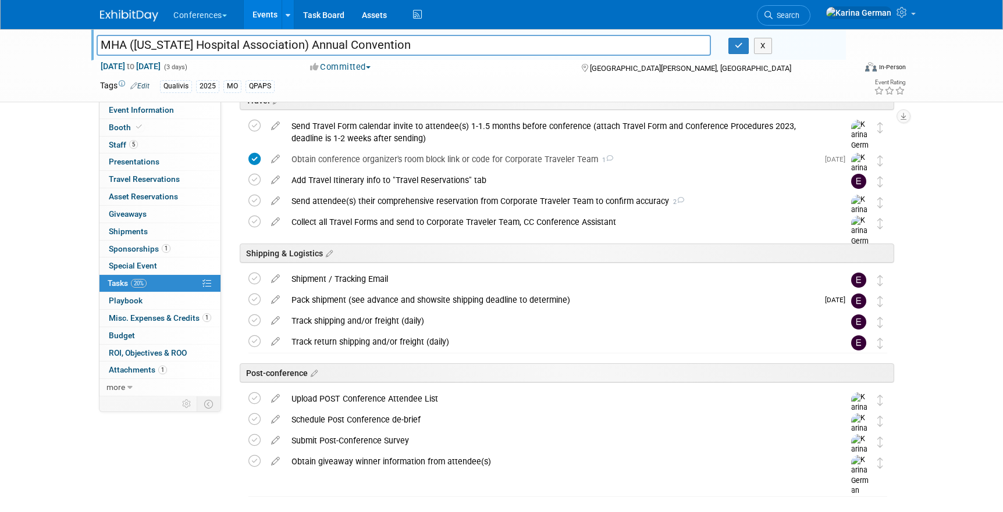
scroll to position [470, 0]
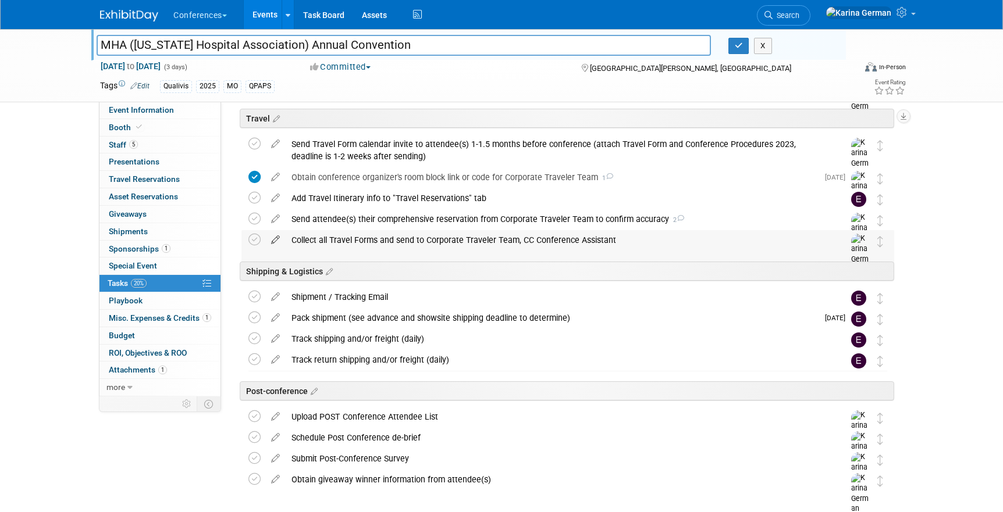
click at [274, 237] on icon at bounding box center [275, 237] width 20 height 15
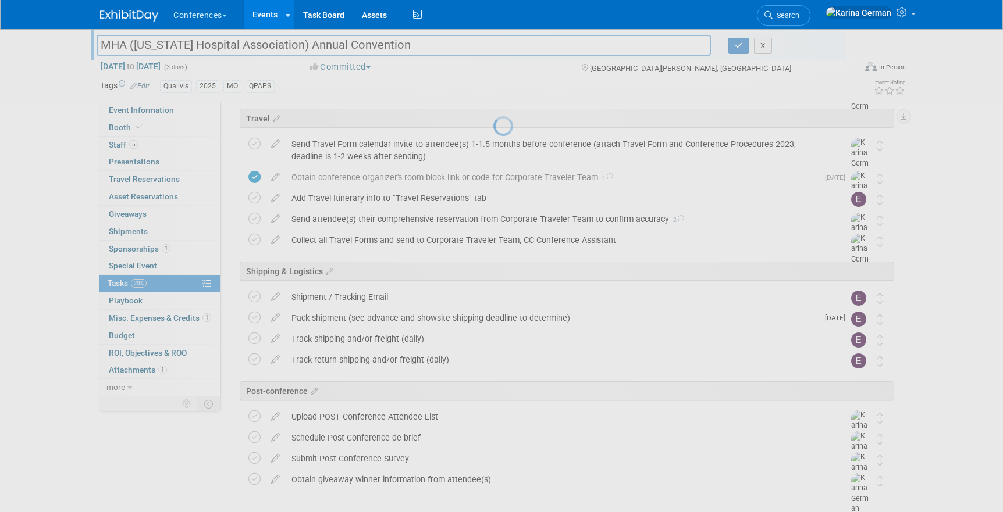
select select "9"
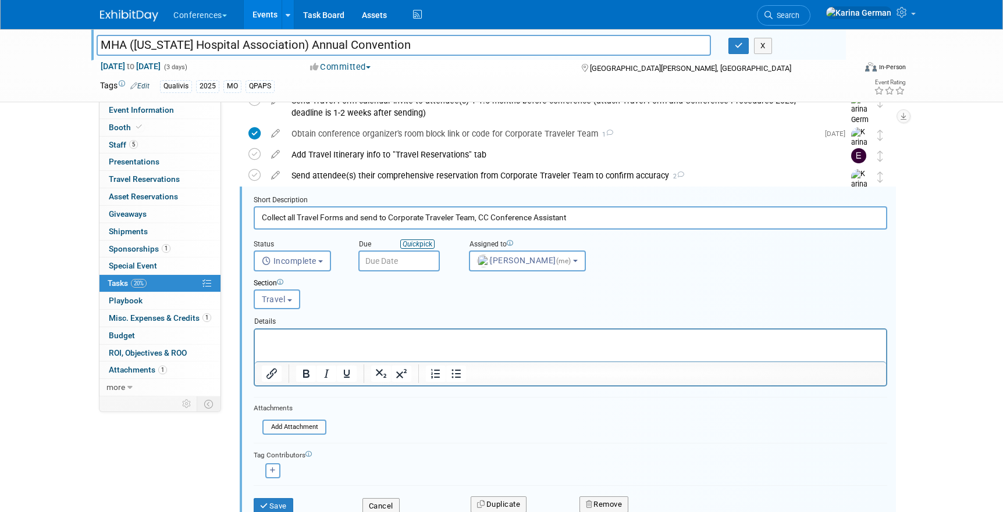
scroll to position [530, 0]
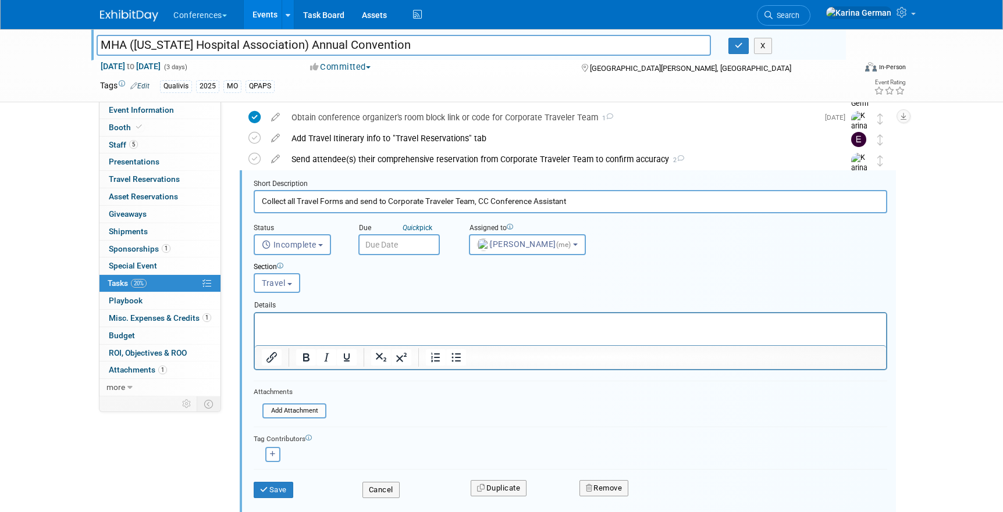
click at [402, 241] on input "text" at bounding box center [398, 244] width 81 height 21
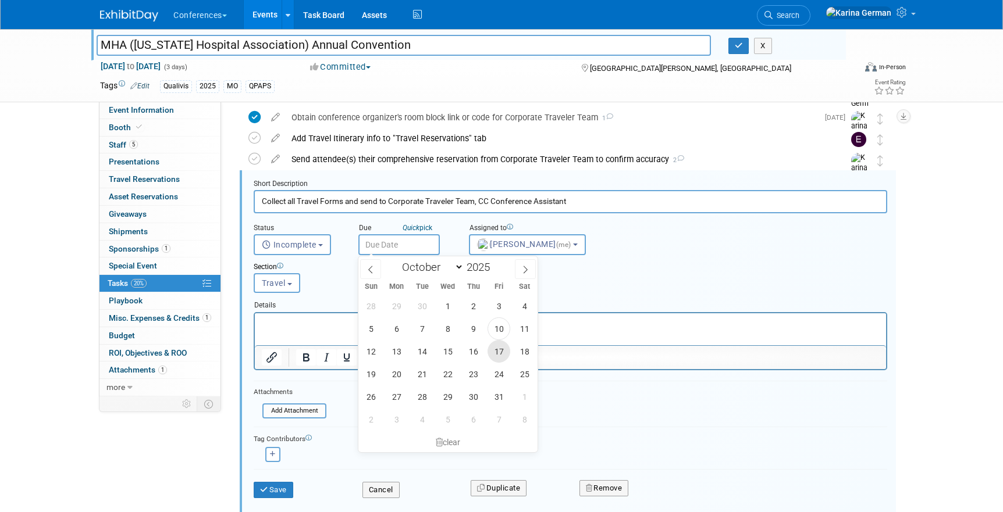
click at [498, 345] on span "17" at bounding box center [498, 351] width 23 height 23
type input "[DATE]"
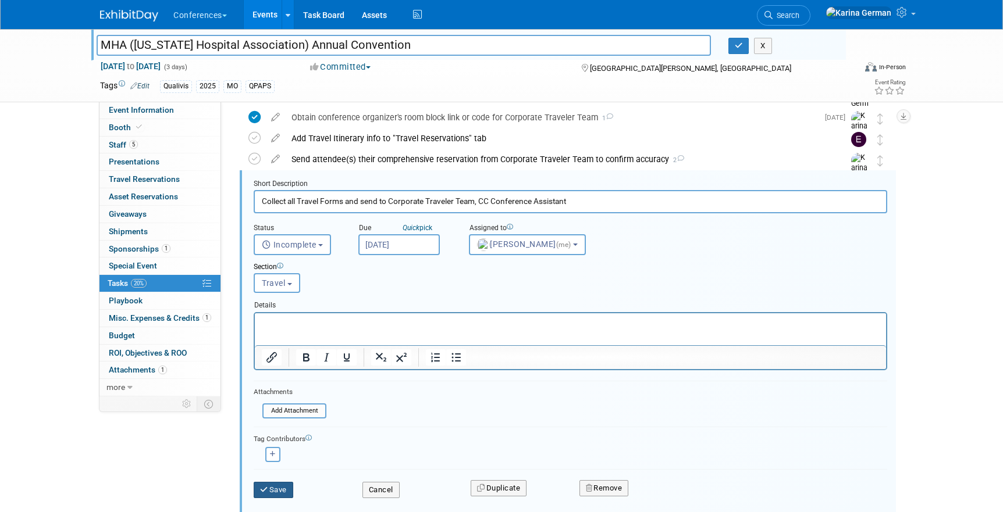
click at [277, 484] on button "Save" at bounding box center [274, 490] width 40 height 16
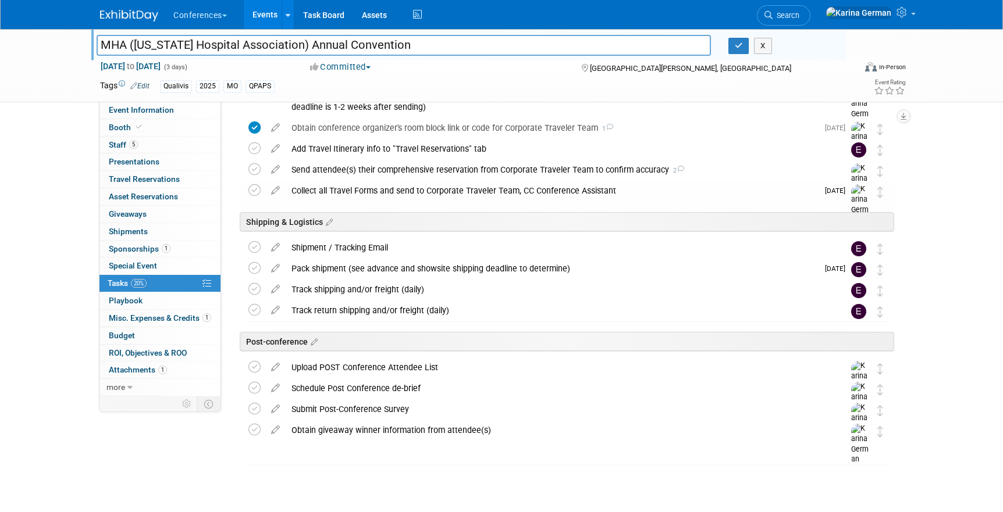
scroll to position [519, 0]
click at [468, 196] on div "Collect all Travel Forms and send to Corporate Traveler Team, CC Conference Ass…" at bounding box center [552, 191] width 532 height 20
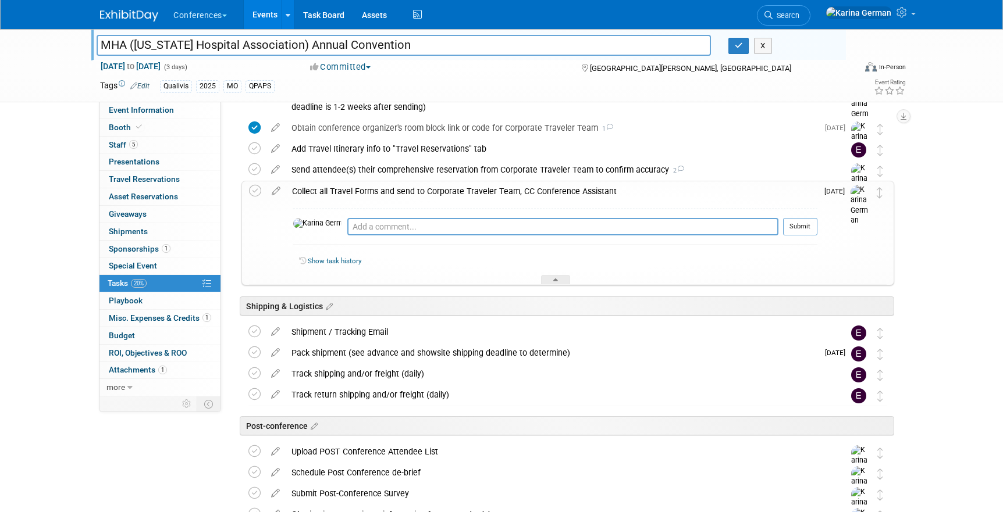
click at [468, 195] on div "Collect all Travel Forms and send to Corporate Traveler Team, CC Conference Ass…" at bounding box center [551, 191] width 531 height 20
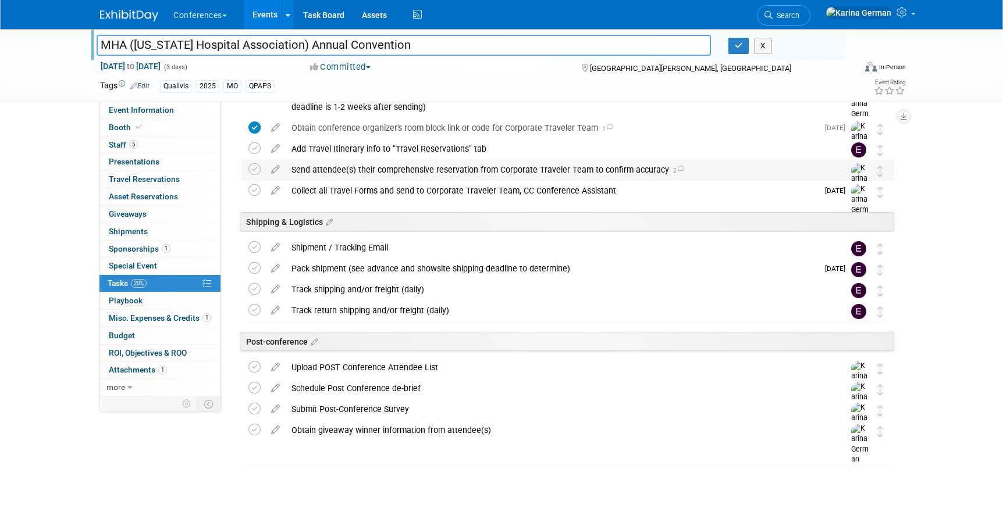
click at [408, 162] on div "Send attendee(s) their comprehensive reservation from Corporate Traveler Team t…" at bounding box center [557, 170] width 542 height 20
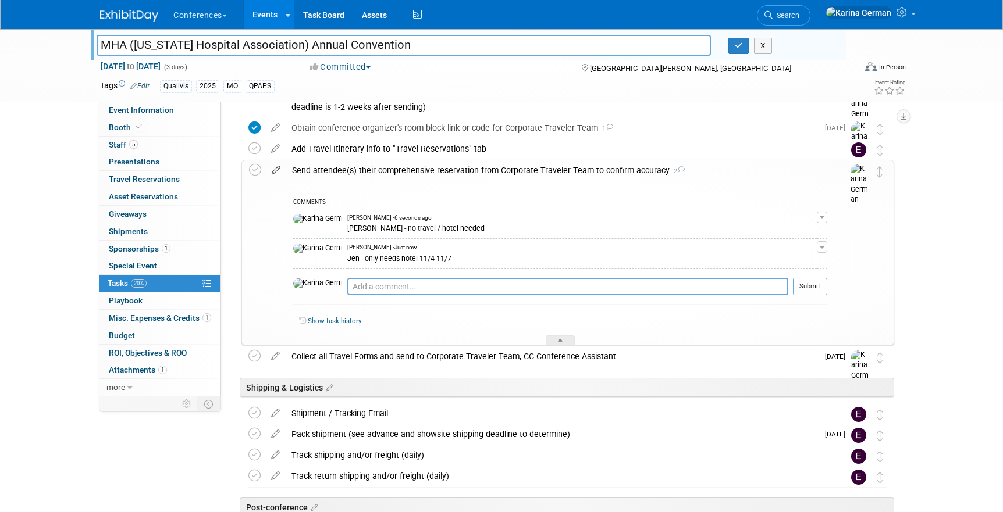
click at [276, 166] on icon at bounding box center [276, 168] width 20 height 15
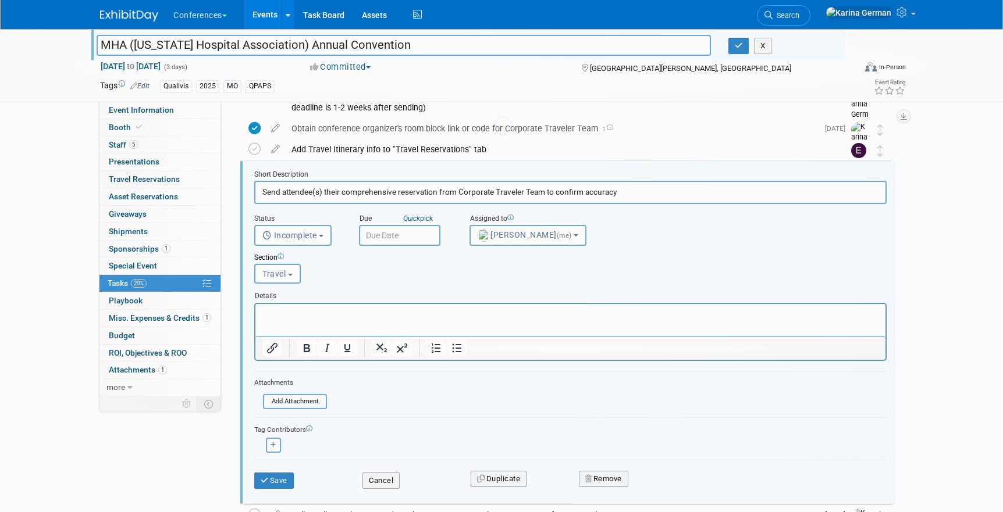
scroll to position [509, 0]
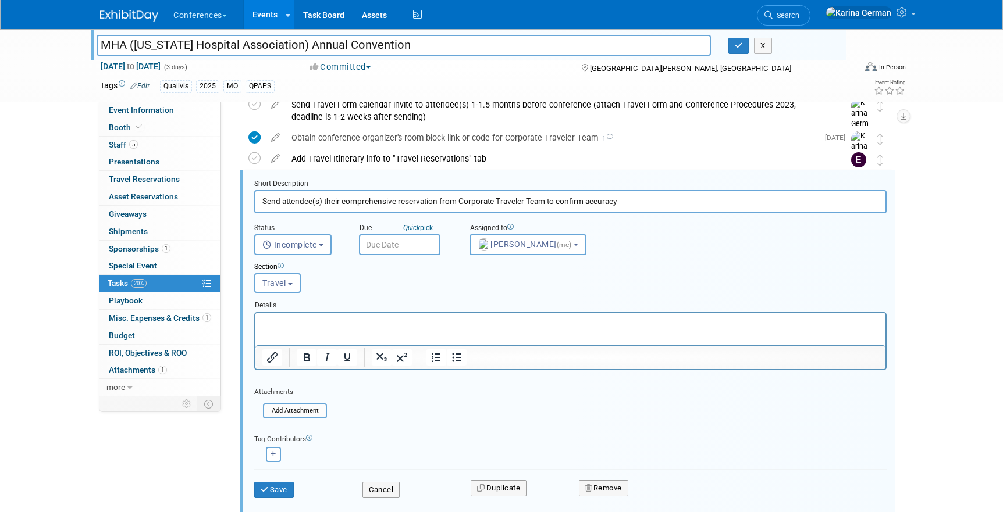
click at [413, 239] on input "text" at bounding box center [399, 244] width 81 height 21
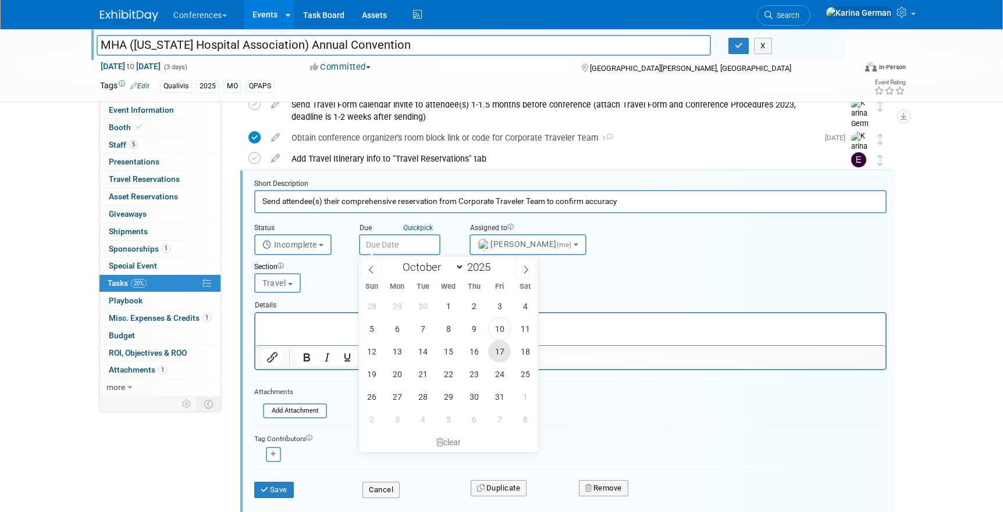
click at [498, 347] on span "17" at bounding box center [499, 351] width 23 height 23
type input "[DATE]"
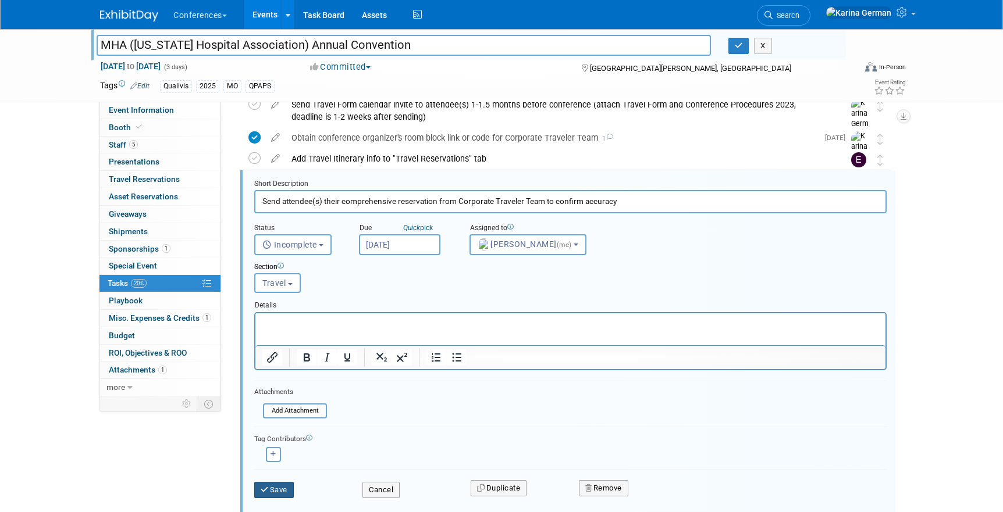
click at [279, 482] on button "Save" at bounding box center [274, 490] width 40 height 16
